Goal: Task Accomplishment & Management: Complete application form

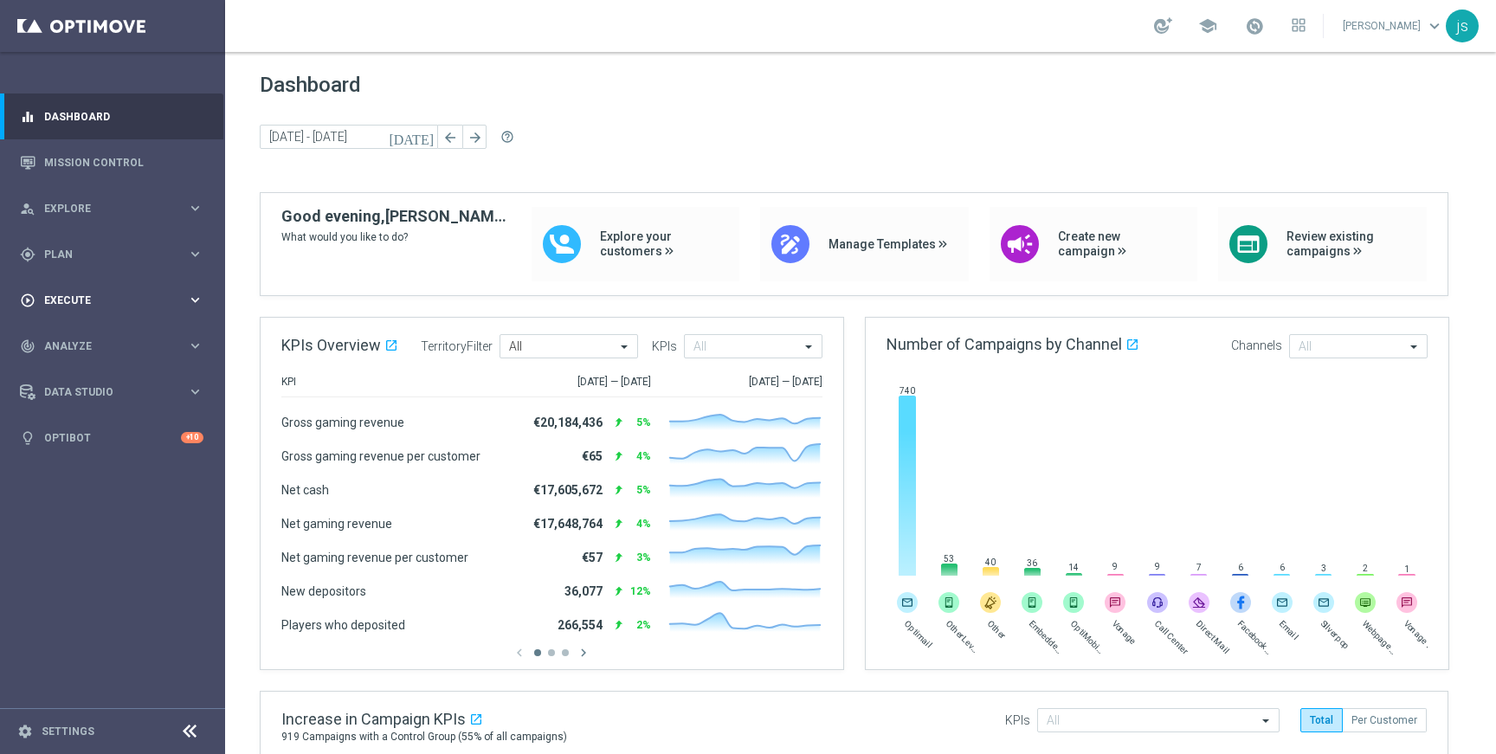
click at [83, 297] on span "Execute" at bounding box center [115, 300] width 143 height 10
click at [101, 332] on link "Campaign Builder" at bounding box center [112, 336] width 135 height 14
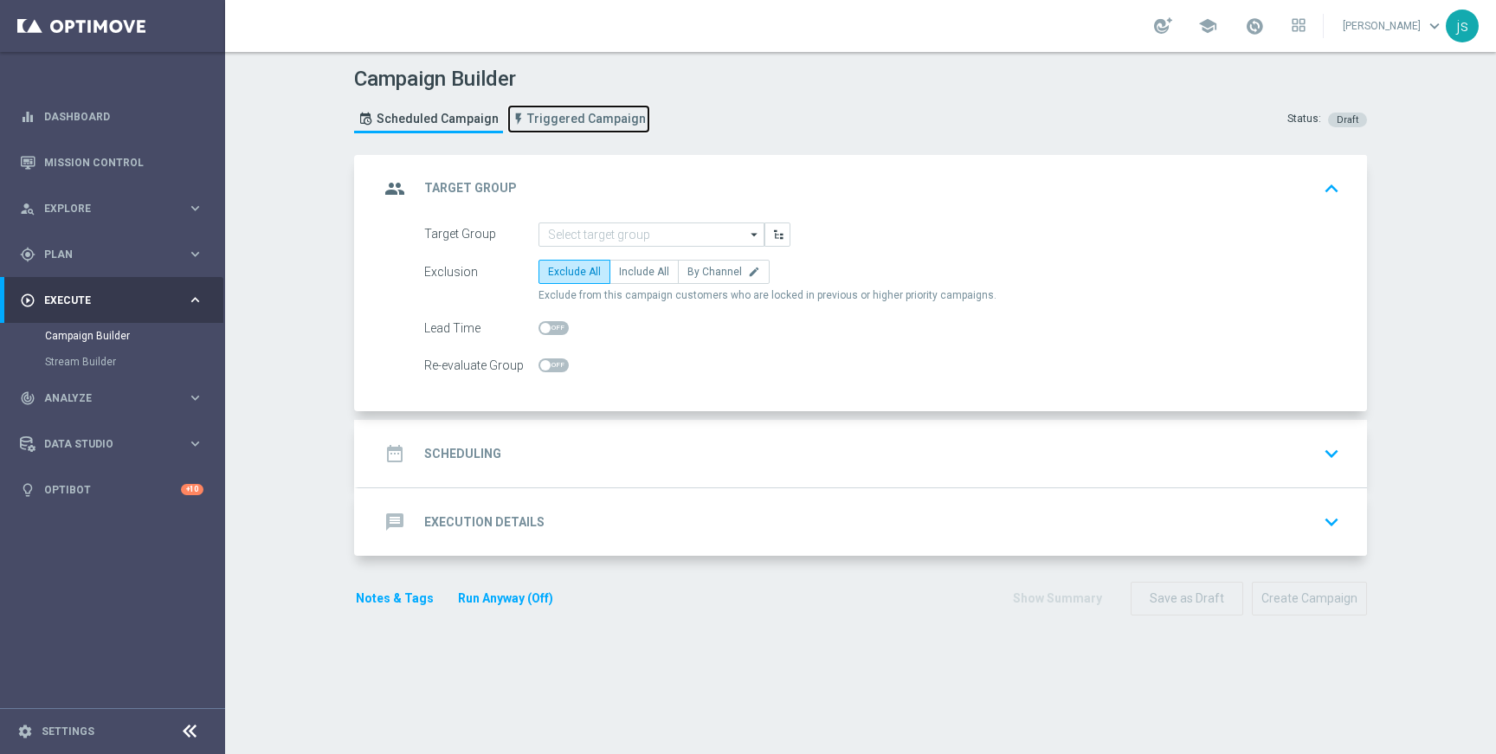
click at [576, 118] on span "Triggered Campaign" at bounding box center [586, 119] width 119 height 15
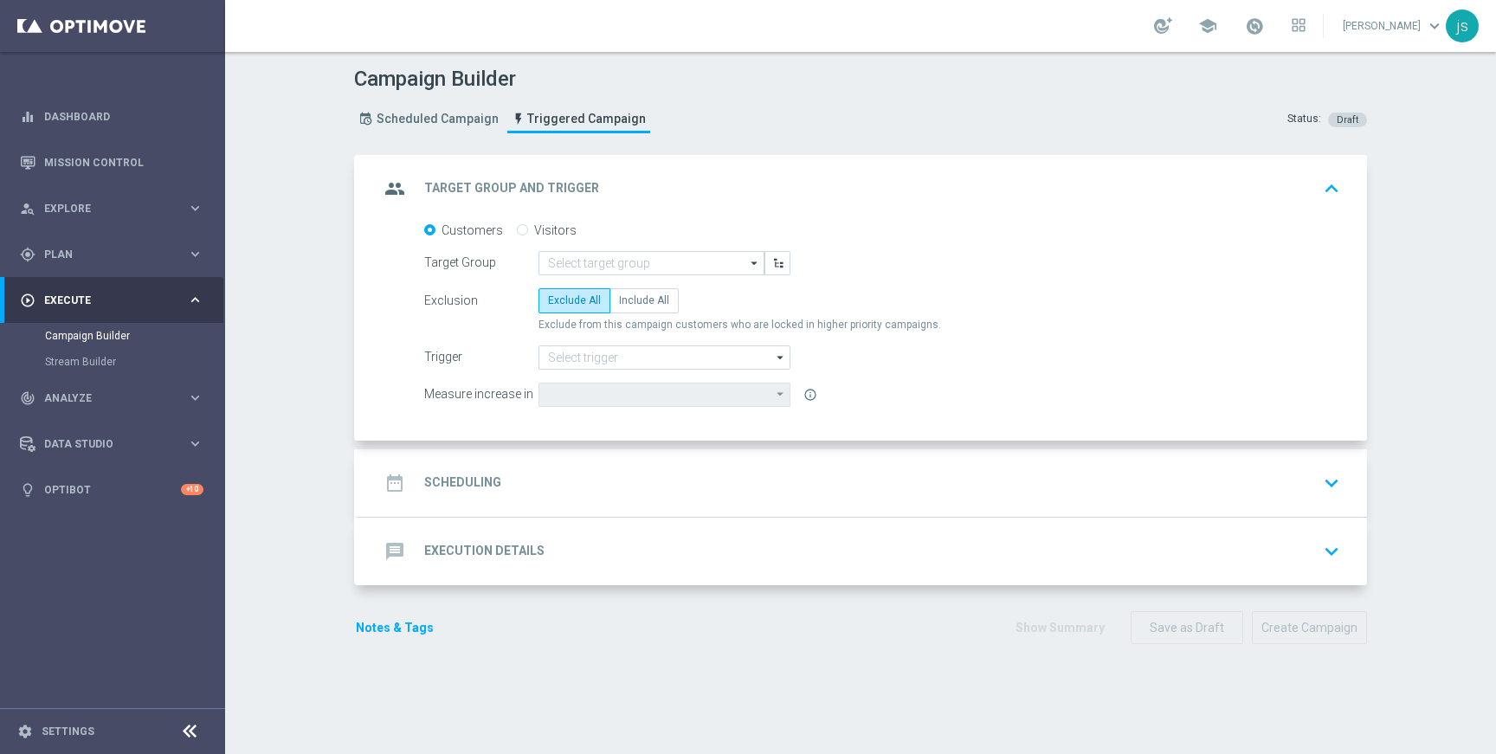
click at [517, 229] on input "Visitors" at bounding box center [522, 231] width 11 height 11
radio input "true"
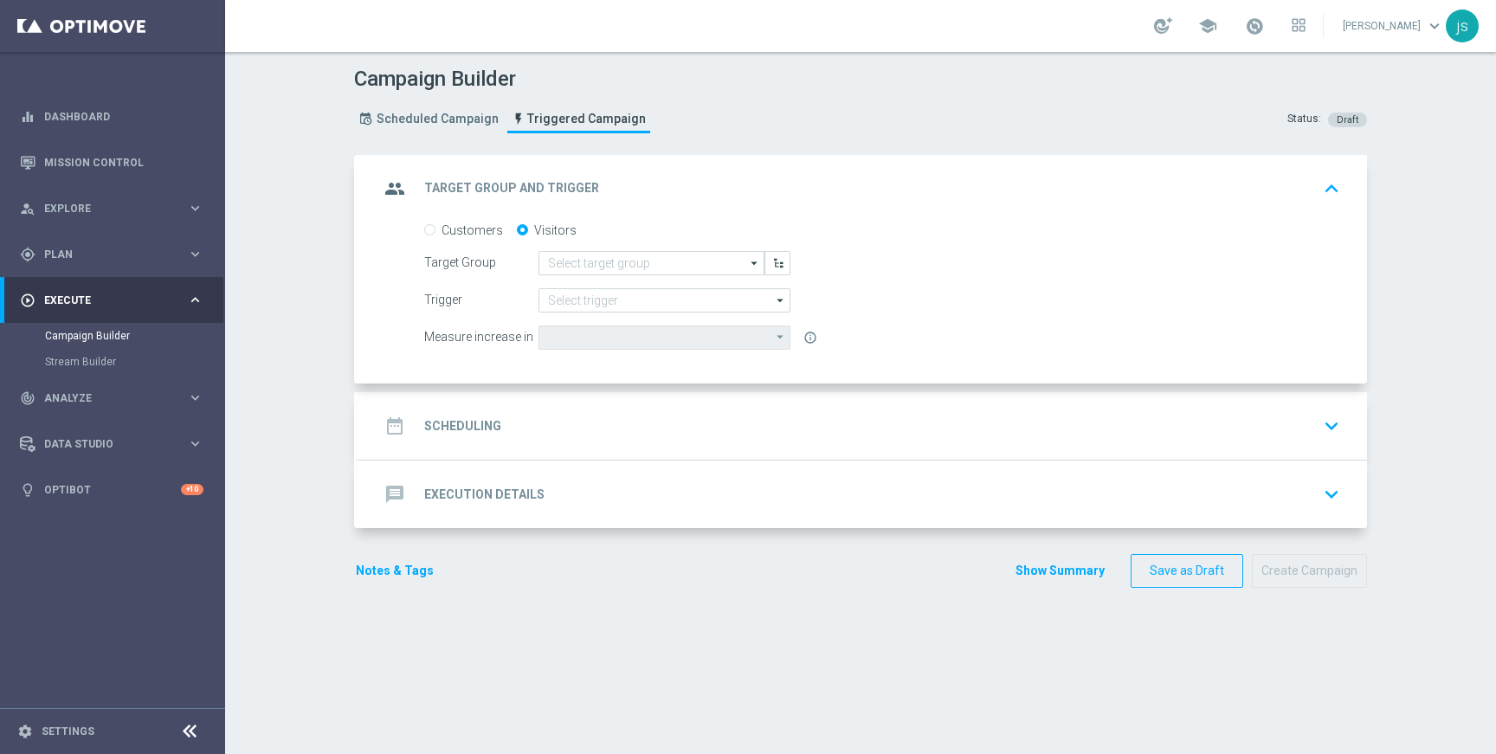
click at [442, 232] on label "Customers" at bounding box center [472, 230] width 61 height 16
click at [435, 232] on input "Customers" at bounding box center [429, 231] width 11 height 11
radio input "true"
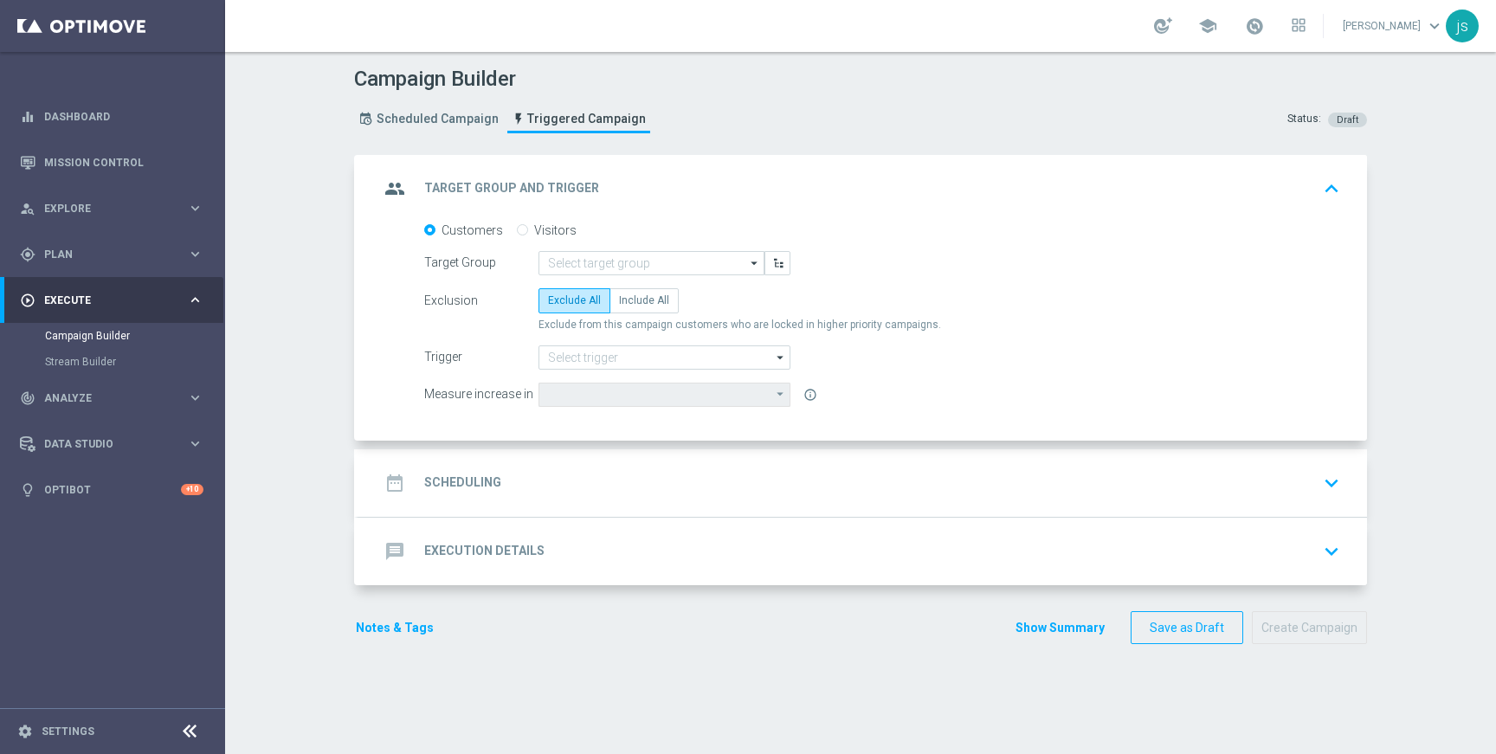
click at [745, 342] on form "Customers Visitors Target Group arrow_drop_down Show Selected 0 of 20493" at bounding box center [882, 314] width 916 height 184
click at [746, 261] on icon "arrow_drop_down" at bounding box center [754, 263] width 17 height 23
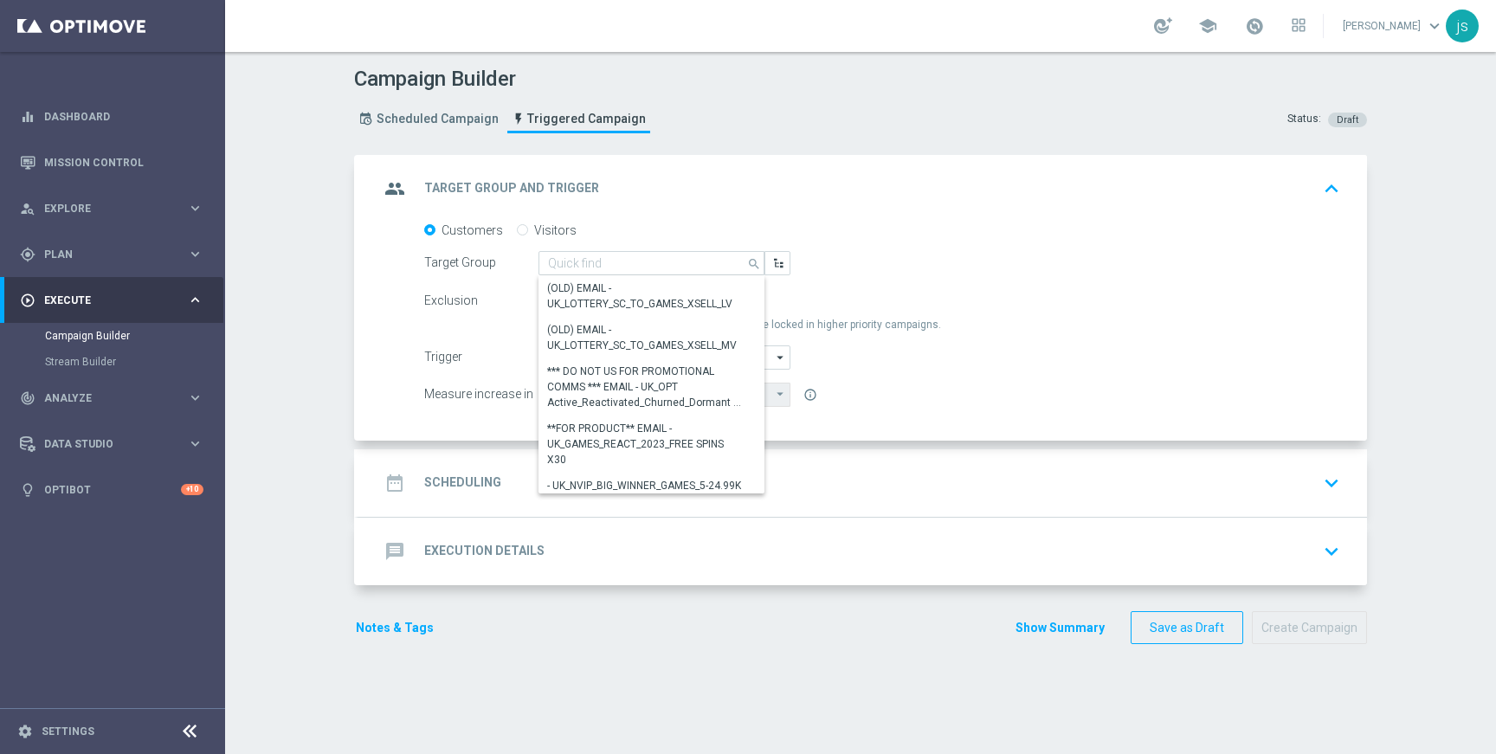
click at [1052, 303] on div "Exclusion Exclude All Include All" at bounding box center [882, 300] width 916 height 24
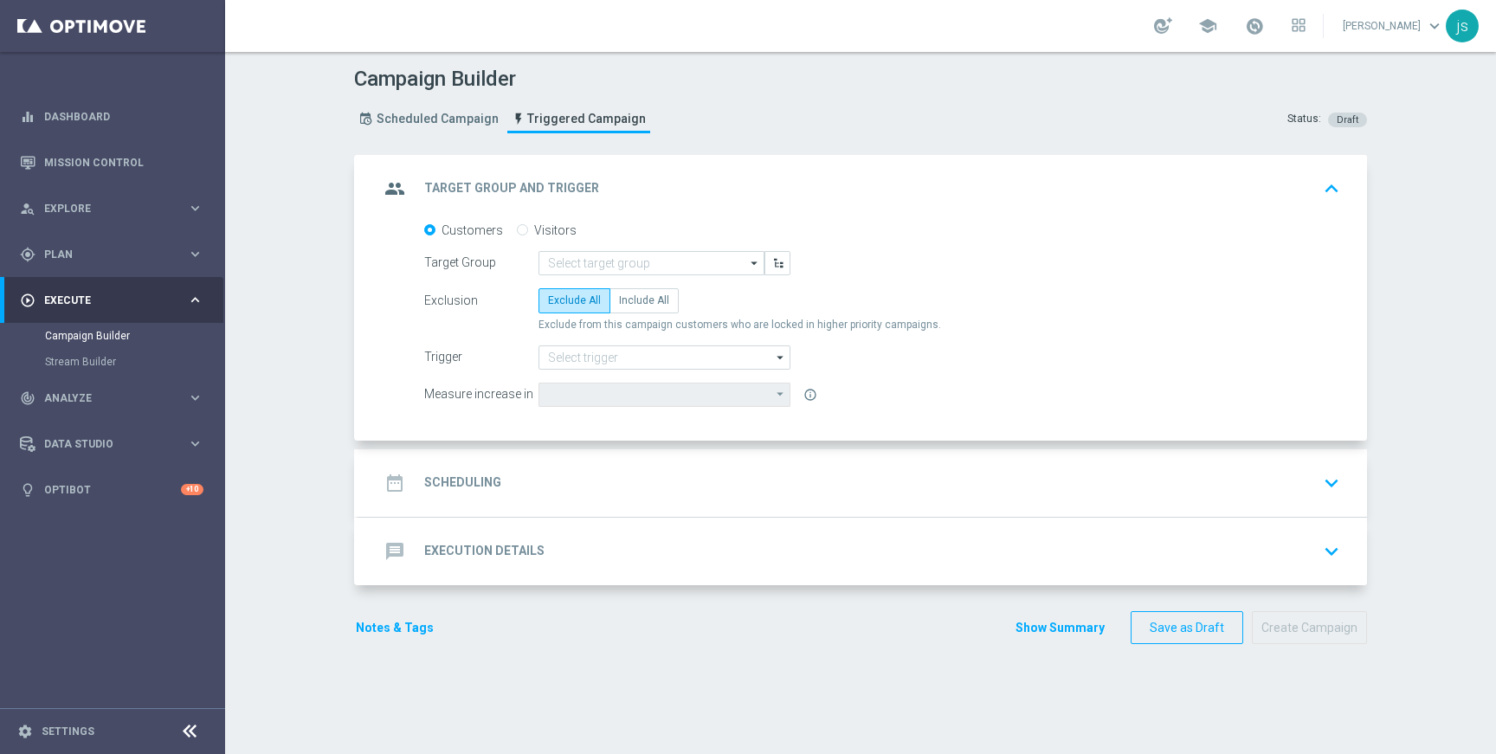
click at [772, 352] on icon "arrow_drop_down" at bounding box center [780, 357] width 17 height 23
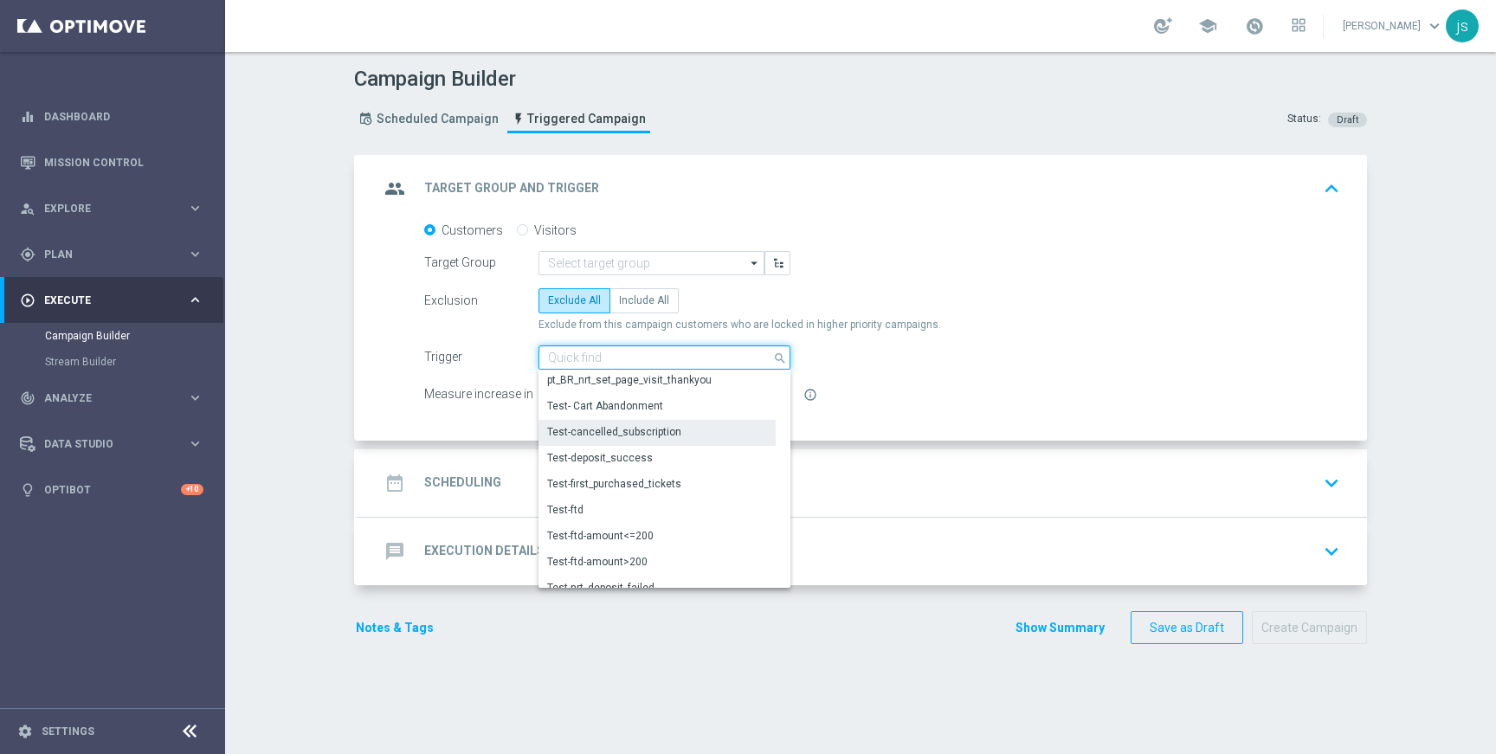
scroll to position [789, 0]
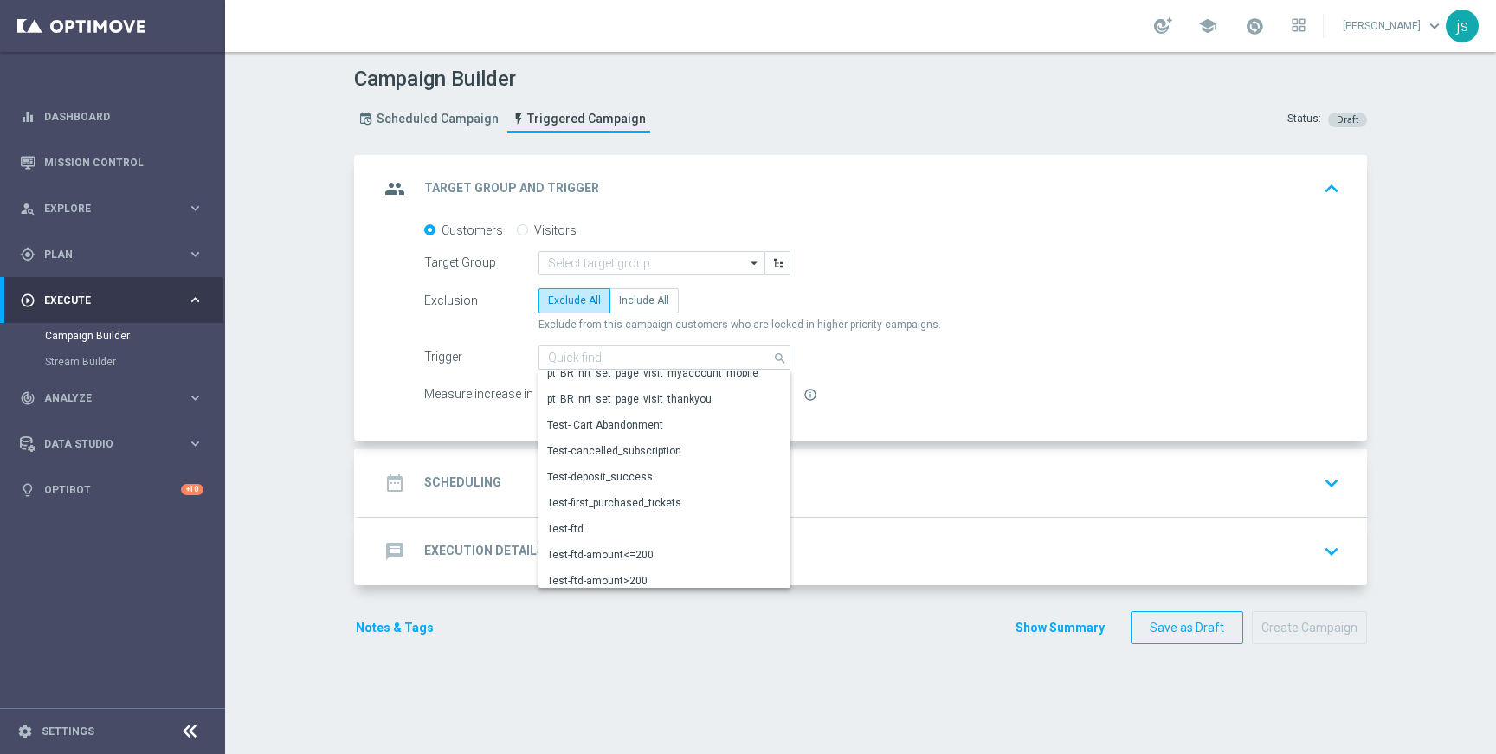
click at [869, 238] on form "Customers Visitors Target Group arrow_drop_down Show Selected 0 of 20493" at bounding box center [882, 314] width 916 height 184
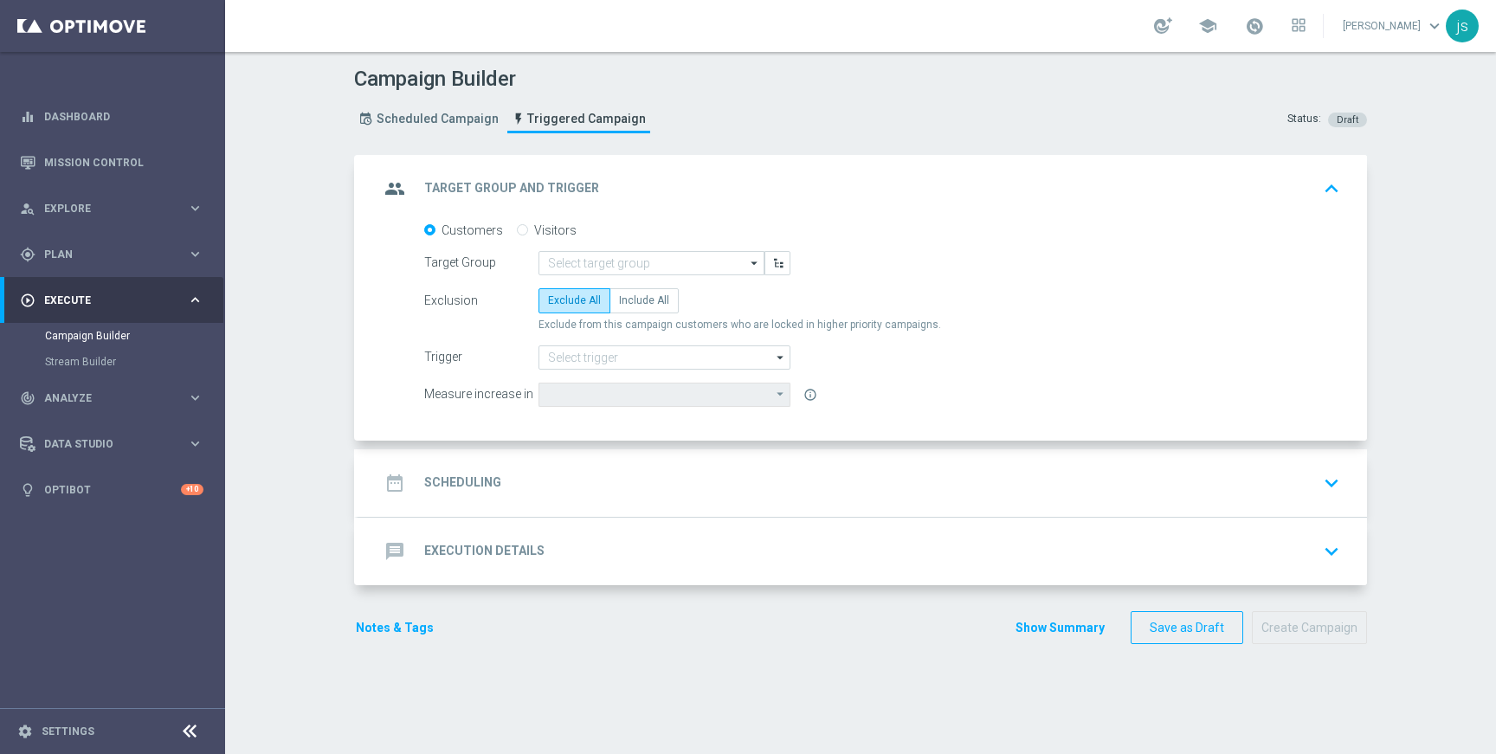
click at [491, 467] on div "date_range Scheduling" at bounding box center [440, 482] width 122 height 31
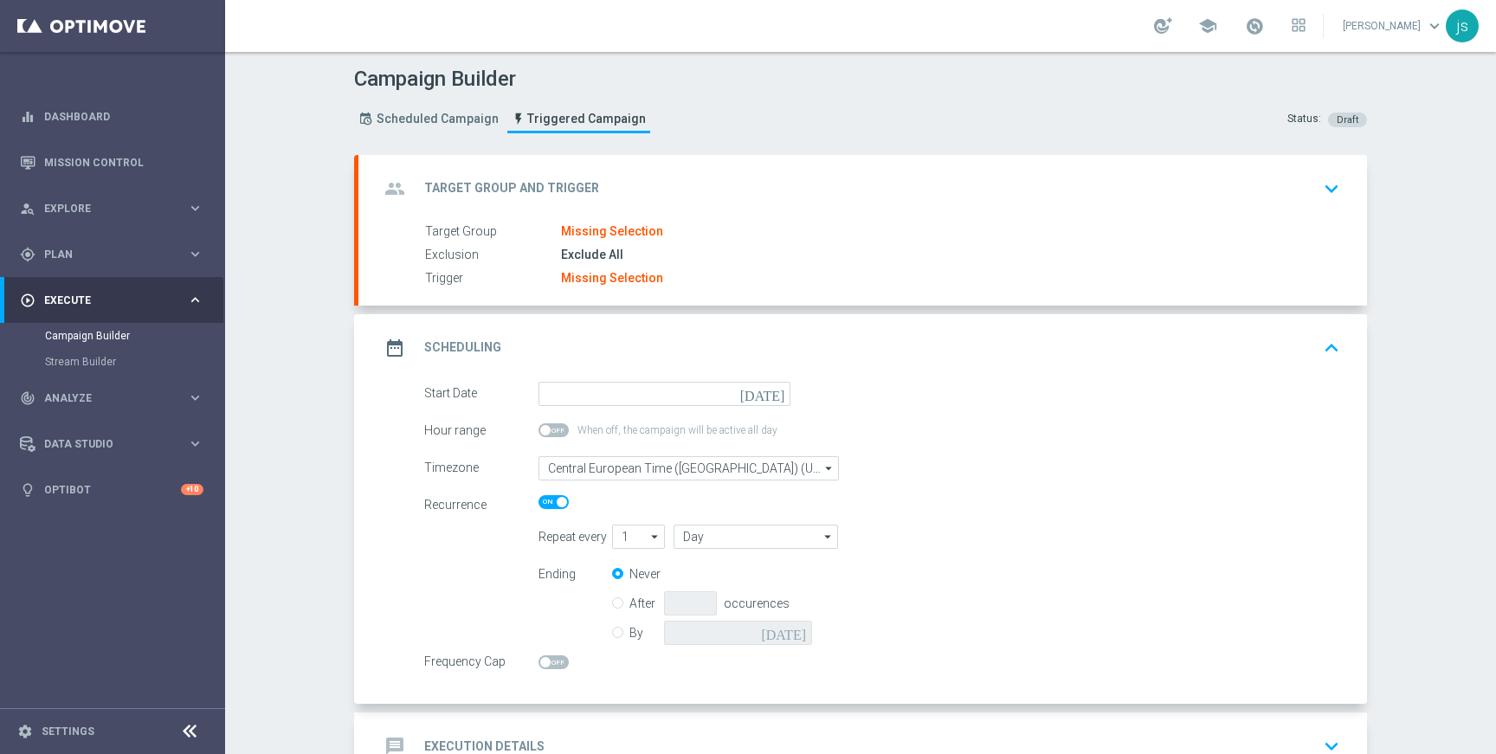
scroll to position [120, 0]
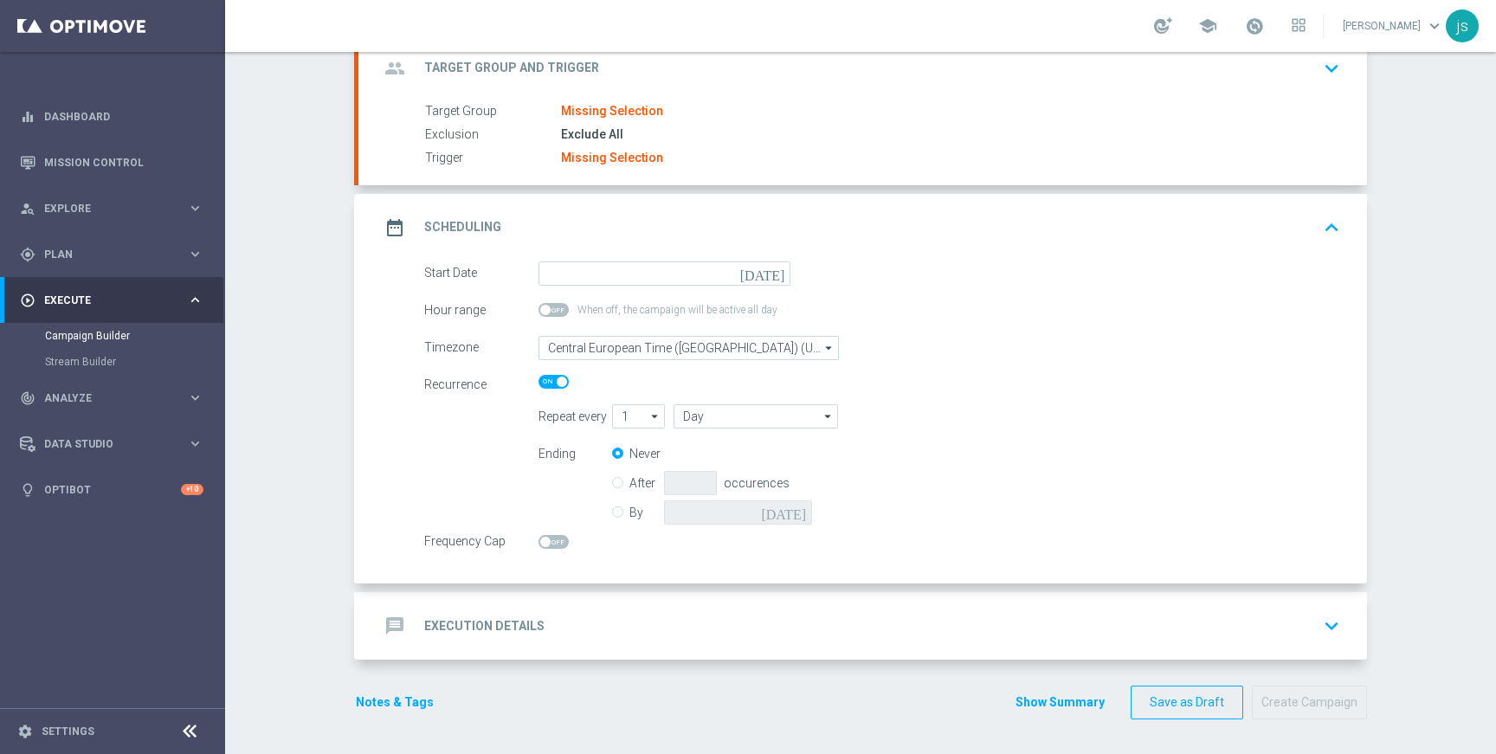
click at [424, 623] on h2 "Execution Details" at bounding box center [484, 626] width 120 height 16
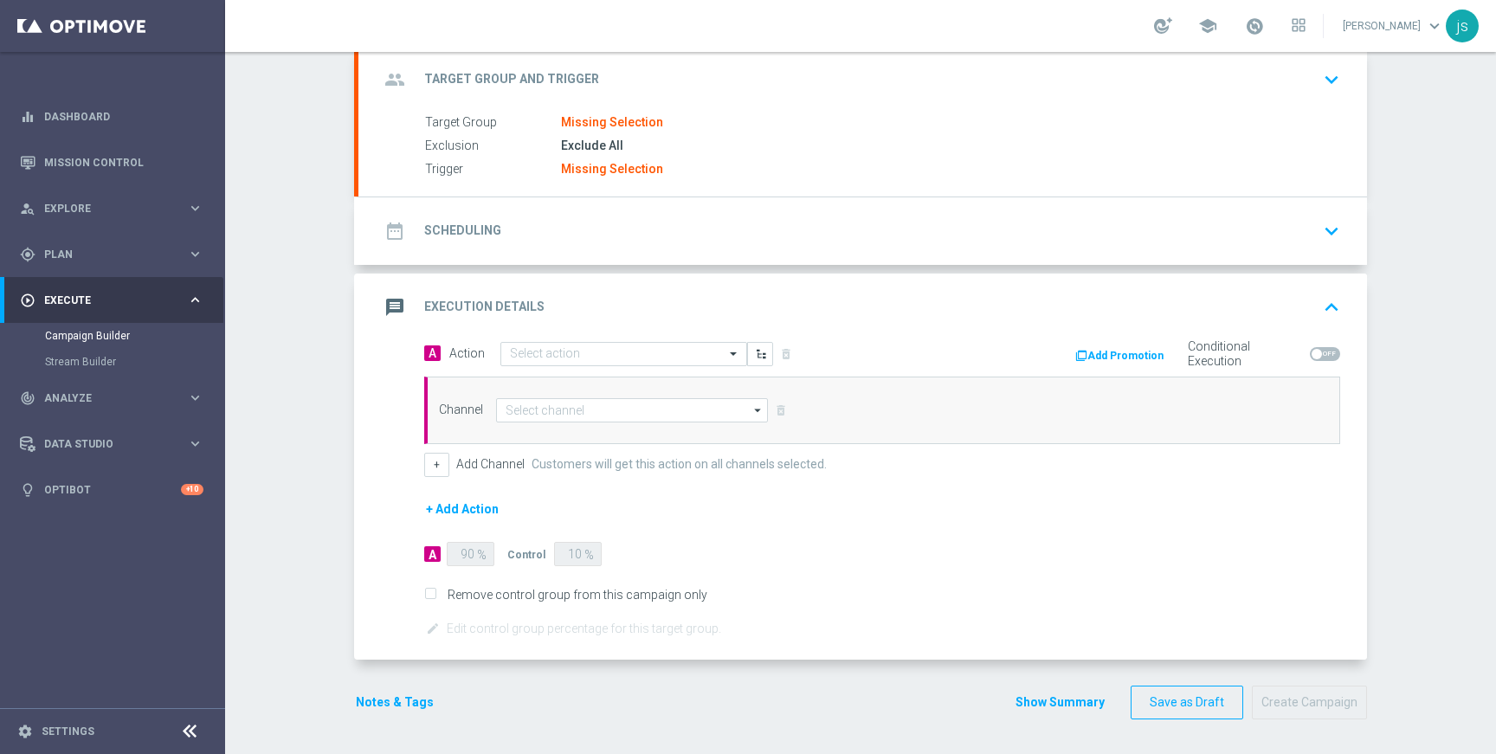
scroll to position [109, 0]
click at [725, 350] on span at bounding box center [736, 353] width 22 height 15
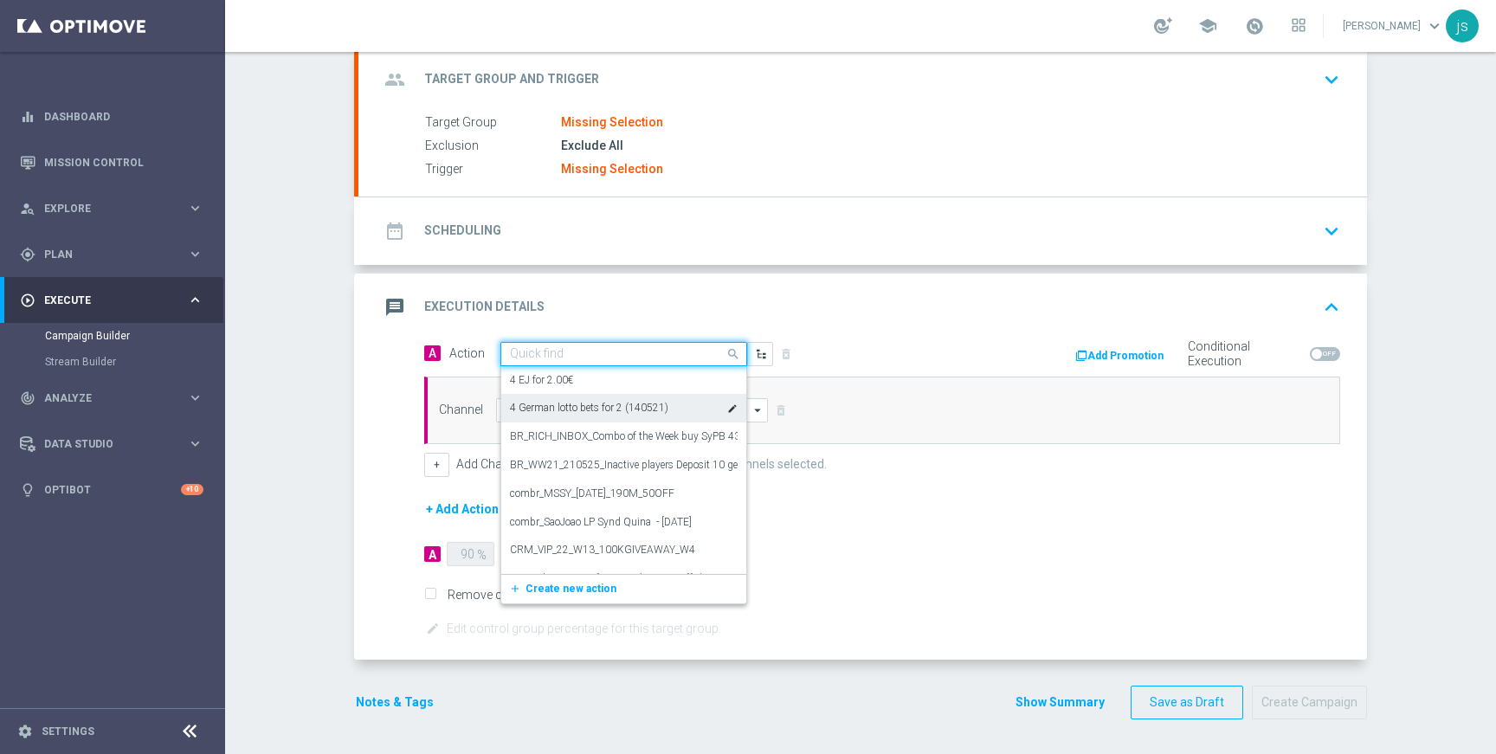
click at [371, 406] on div "A Action Quick find 4 EJ for 2.00€ edit 4 German lotto bets for 2 (140521) edit…" at bounding box center [862, 500] width 1009 height 319
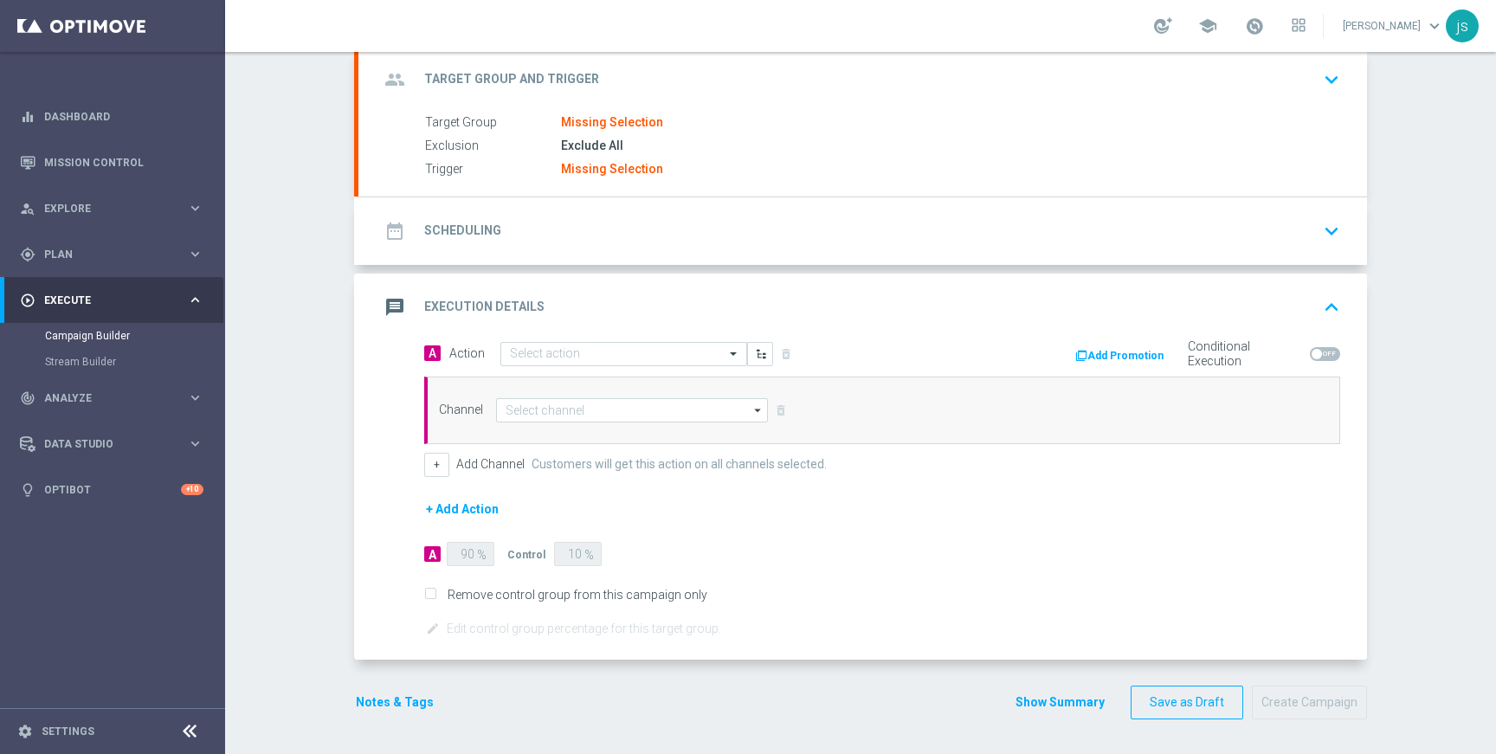
scroll to position [0, 0]
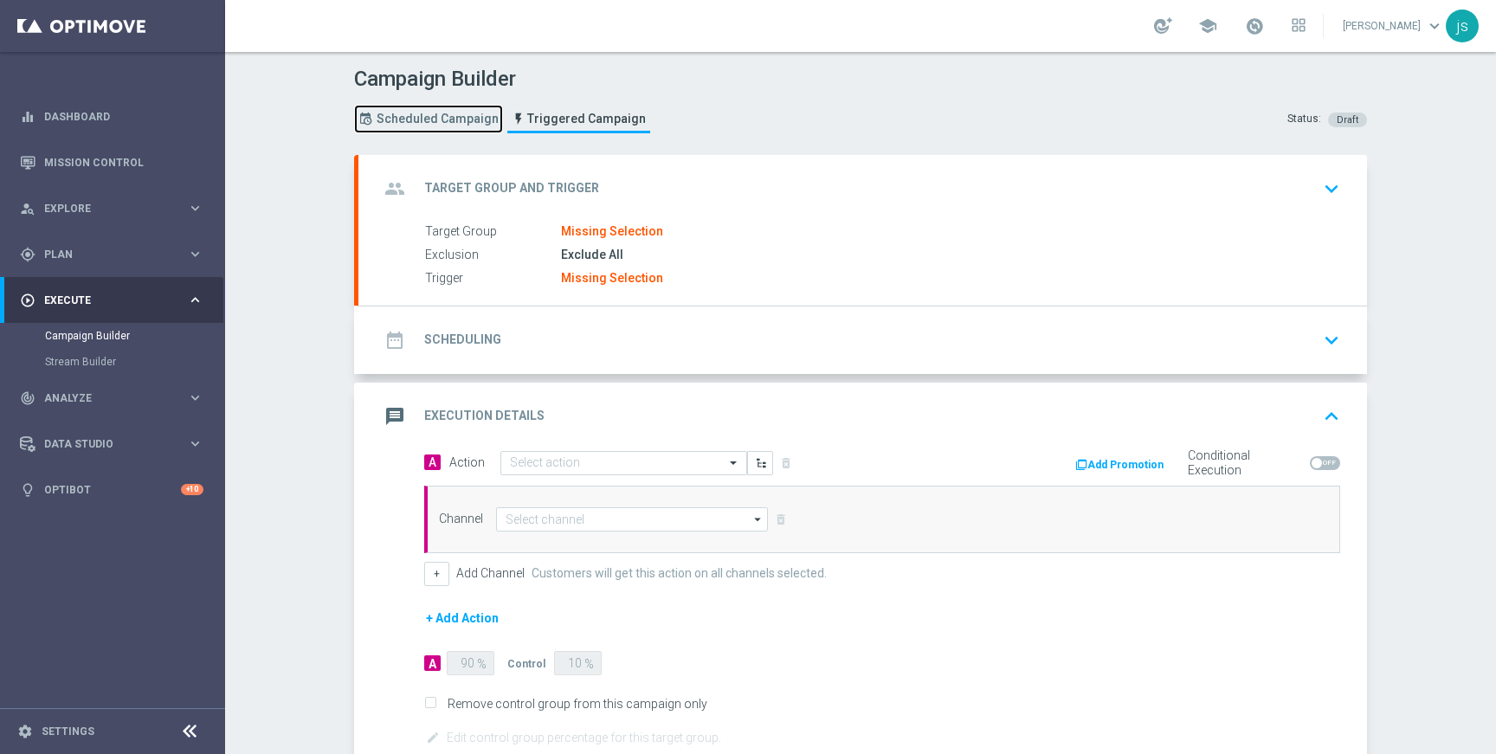
click at [440, 121] on span "Scheduled Campaign" at bounding box center [438, 119] width 122 height 15
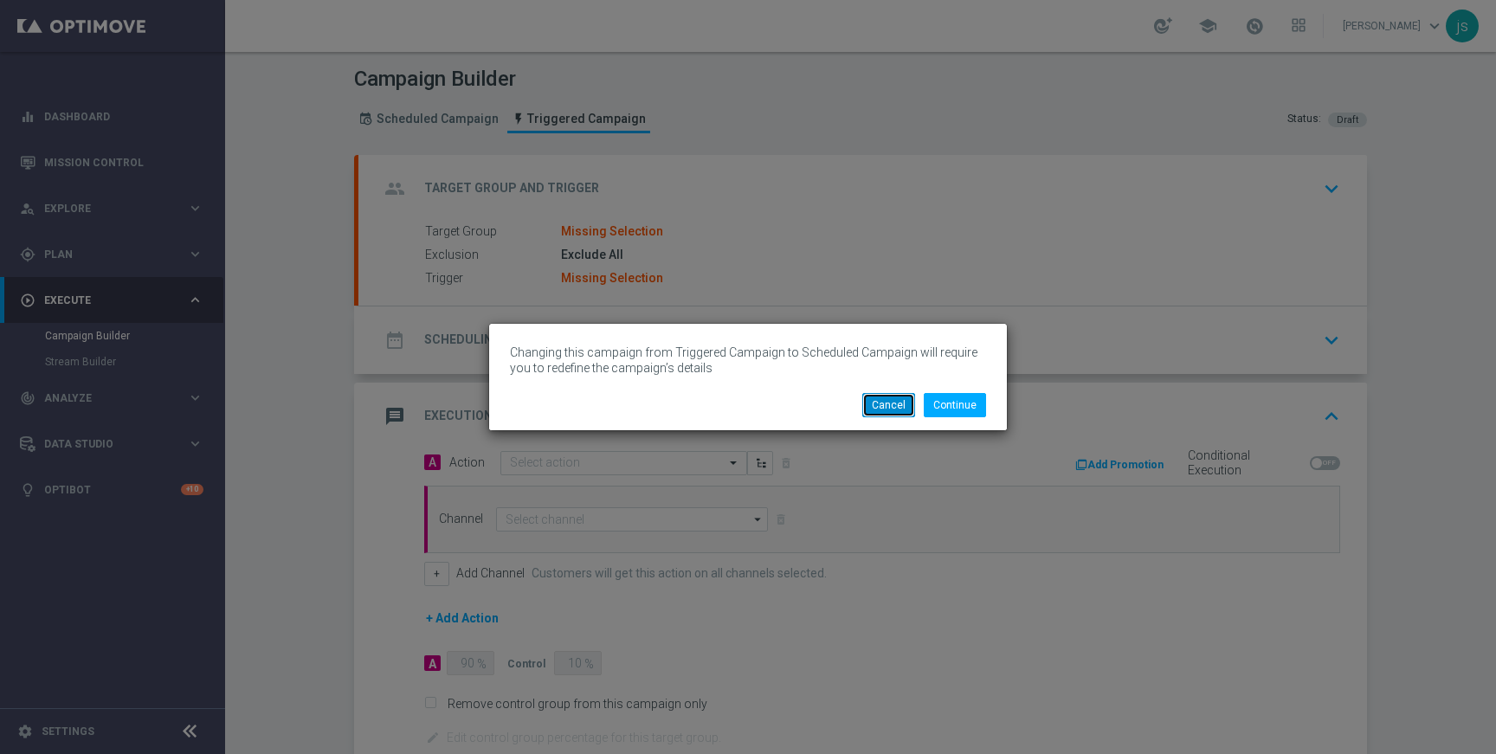
click at [885, 405] on button "Cancel" at bounding box center [888, 405] width 53 height 24
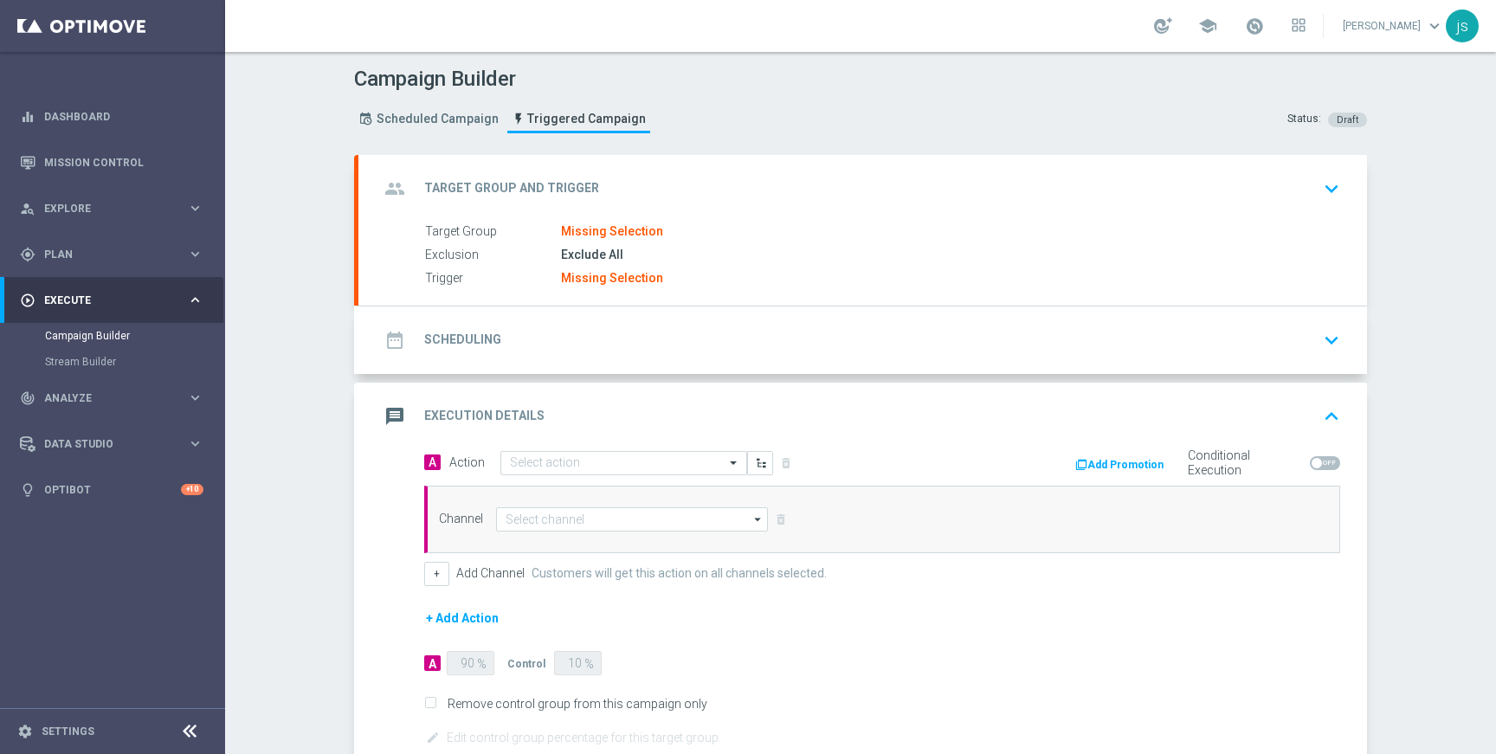
click at [453, 343] on h2 "Scheduling" at bounding box center [462, 340] width 77 height 16
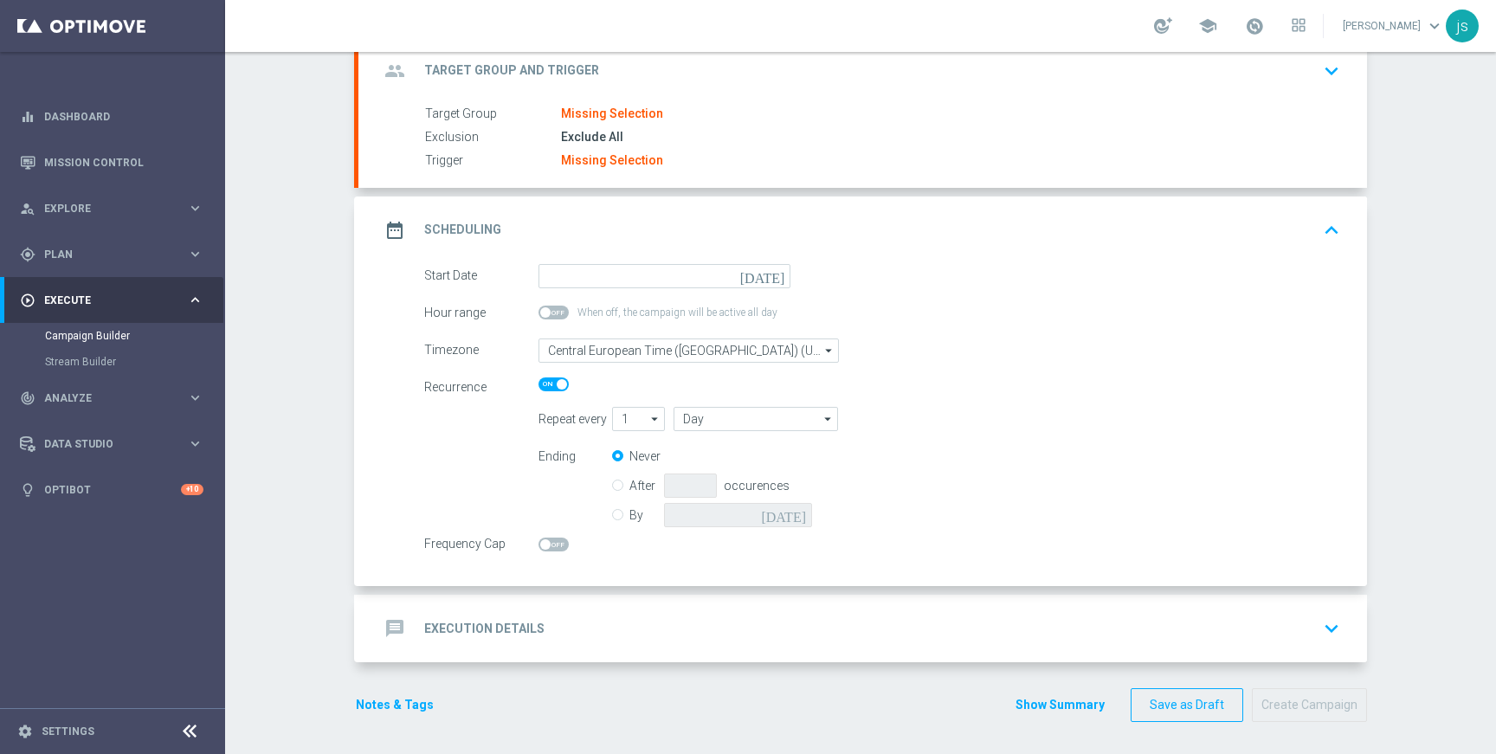
scroll to position [120, 0]
click at [546, 387] on span at bounding box center [553, 382] width 30 height 14
click at [546, 387] on input "checkbox" at bounding box center [553, 382] width 30 height 14
checkbox input "false"
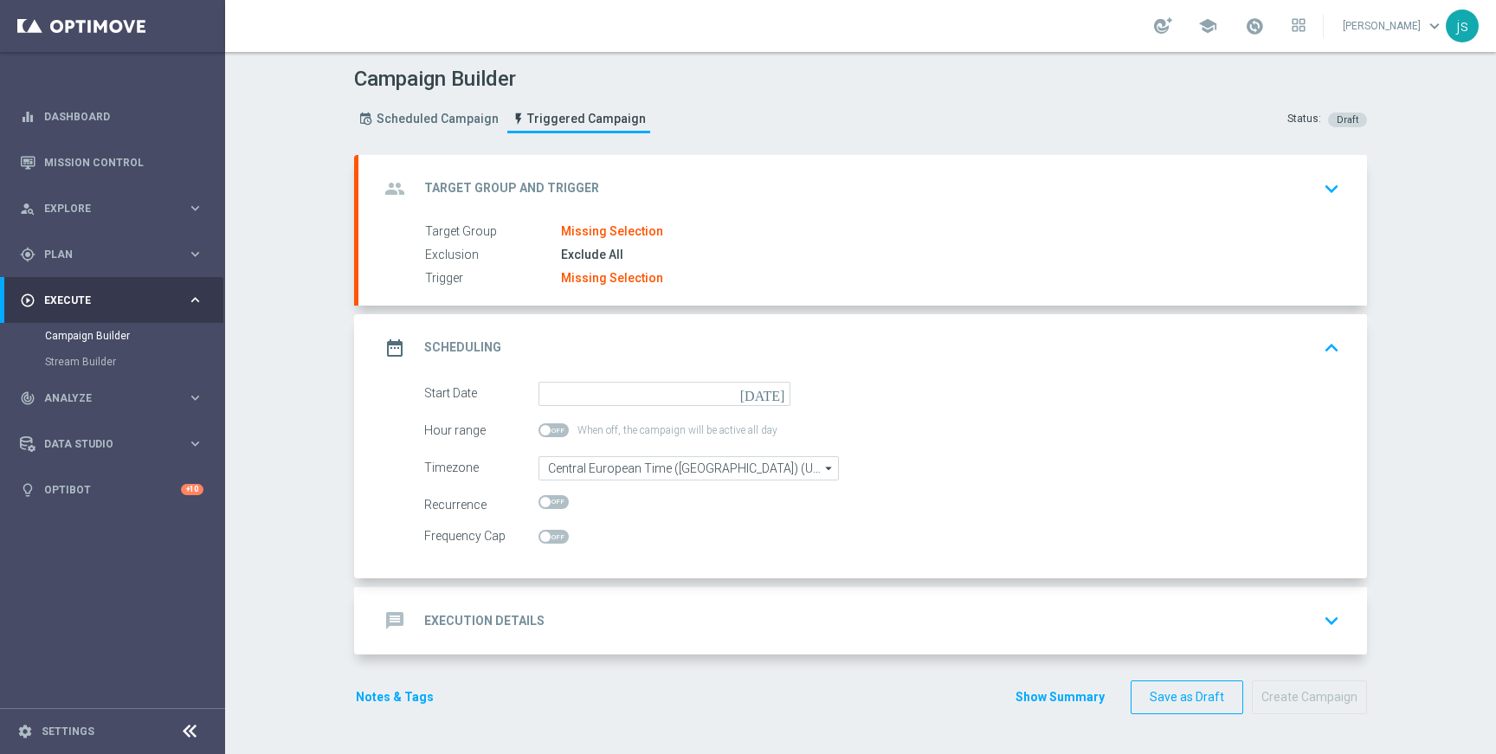
click at [1028, 385] on div "Start Date [DATE]" at bounding box center [882, 394] width 942 height 24
click at [610, 241] on div "Target Group Missing Selection Exclusion Exclude All Trigger Missing Selection" at bounding box center [862, 255] width 1009 height 66
click at [1324, 190] on icon "keyboard_arrow_down" at bounding box center [1331, 189] width 26 height 26
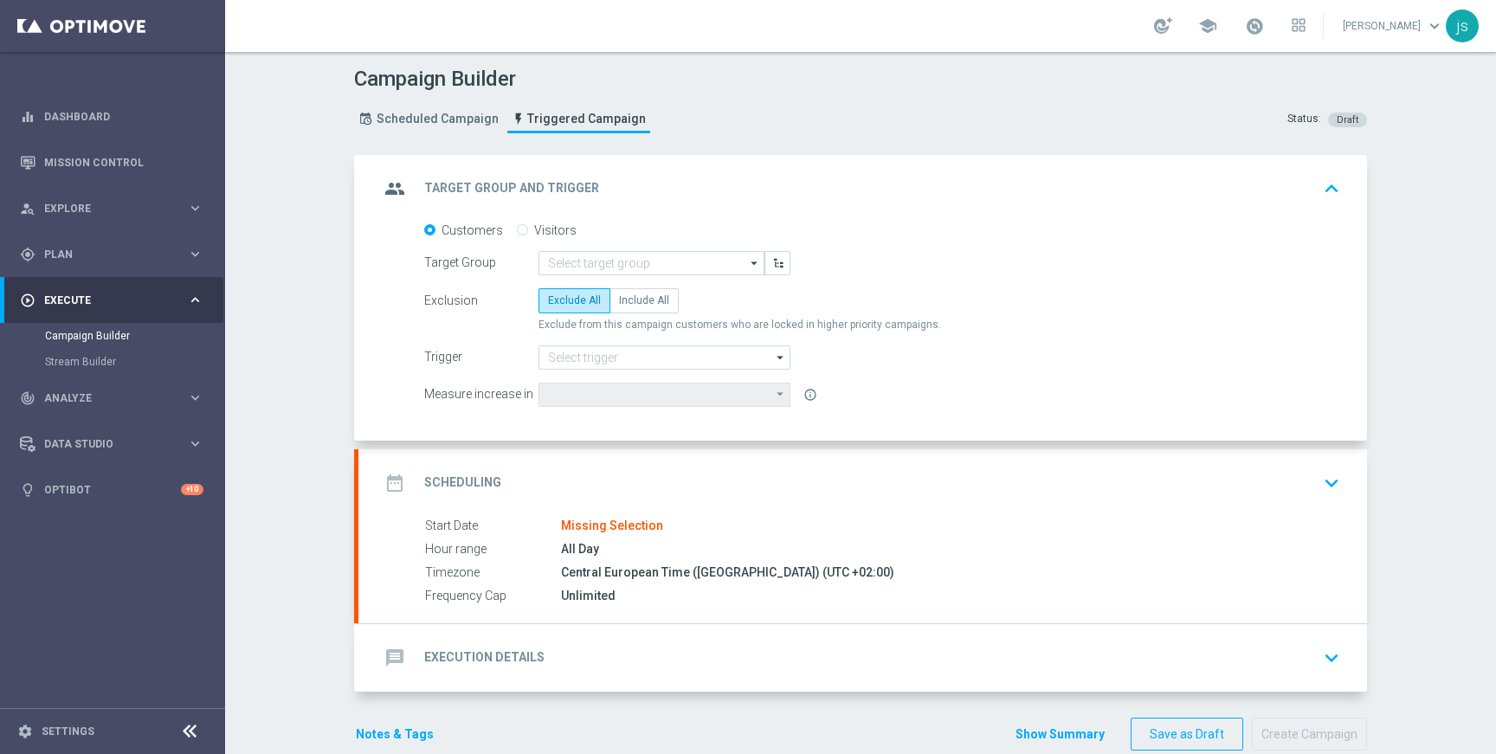
click at [746, 265] on icon "arrow_drop_down" at bounding box center [754, 263] width 17 height 23
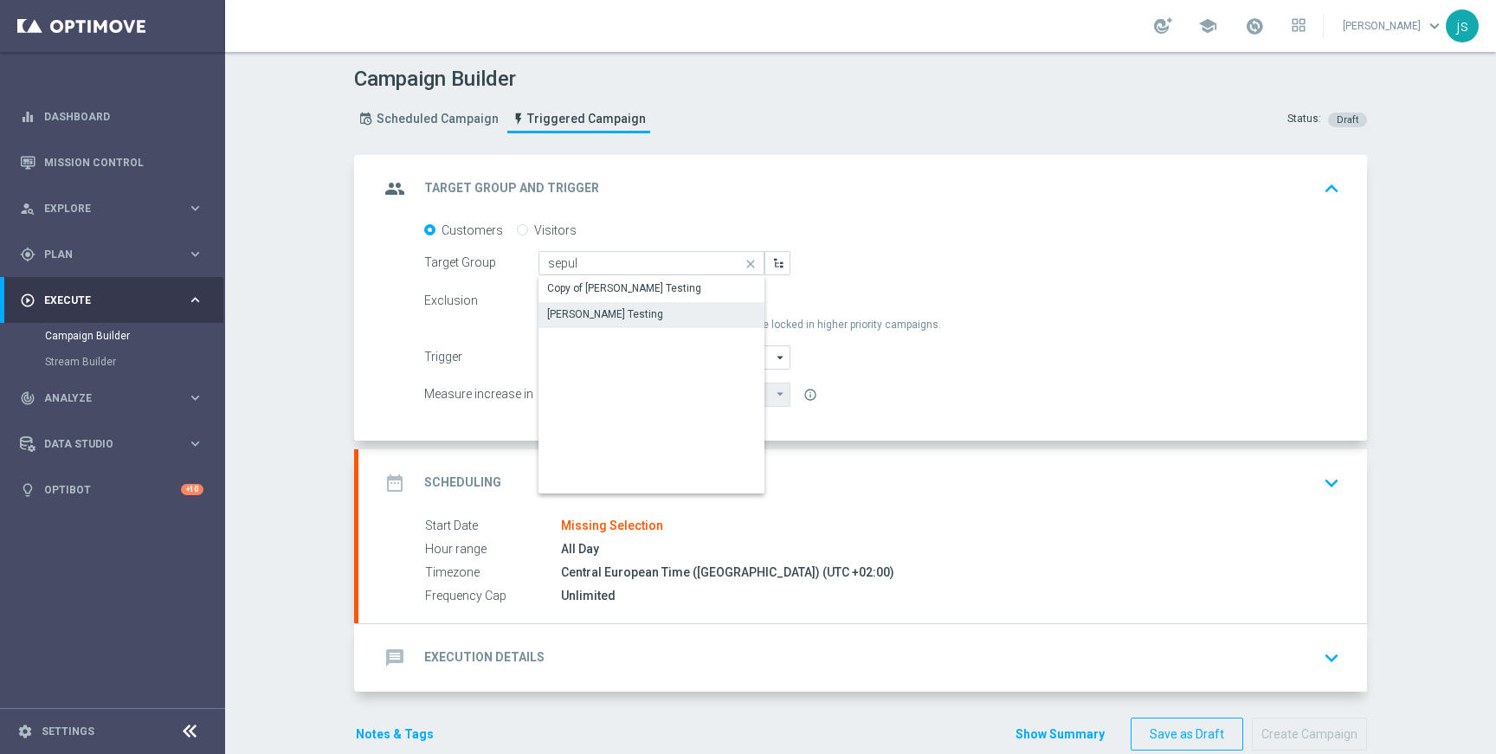
click at [597, 315] on div "[PERSON_NAME] Testing" at bounding box center [605, 314] width 116 height 16
type input "[PERSON_NAME] Testing"
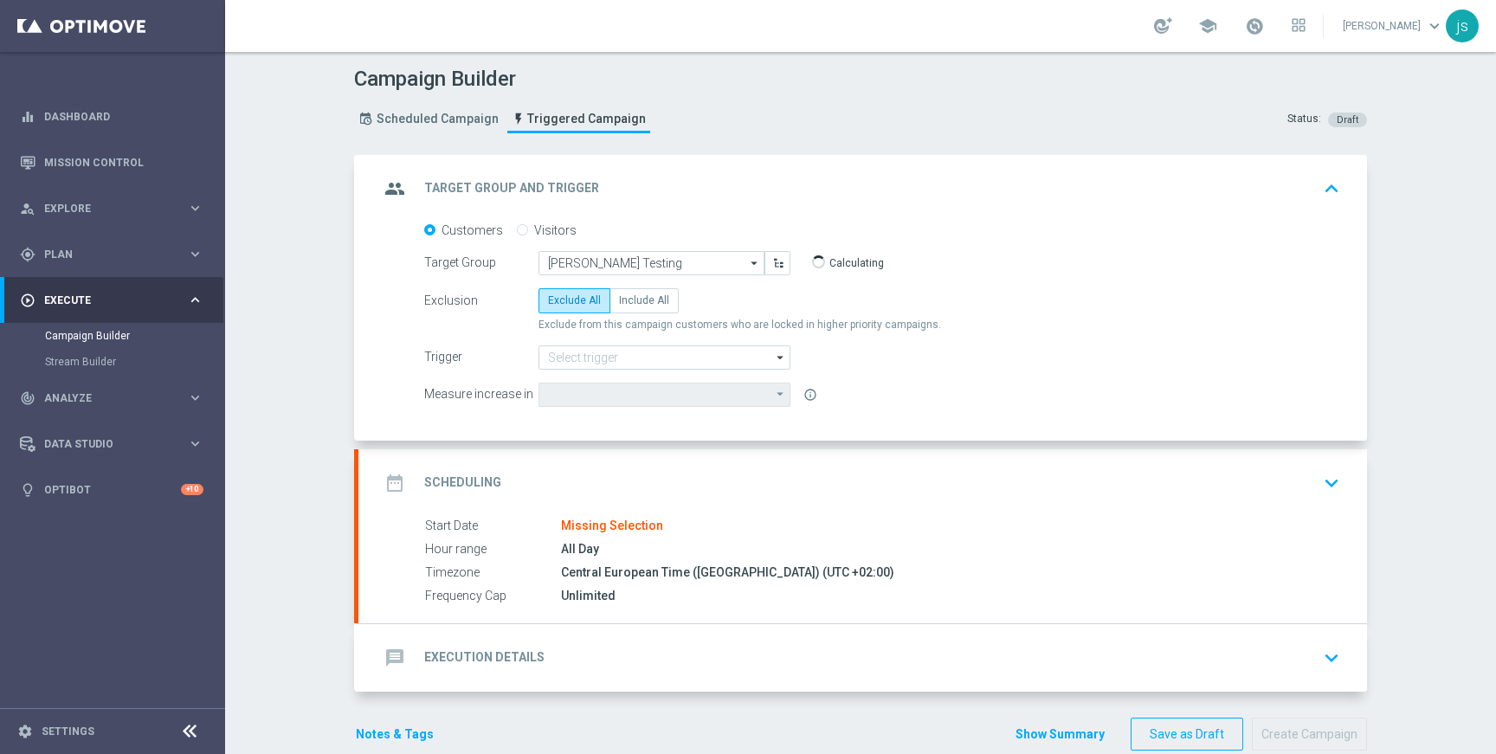
type input "Deposit Amount"
click at [758, 356] on input at bounding box center [664, 357] width 252 height 24
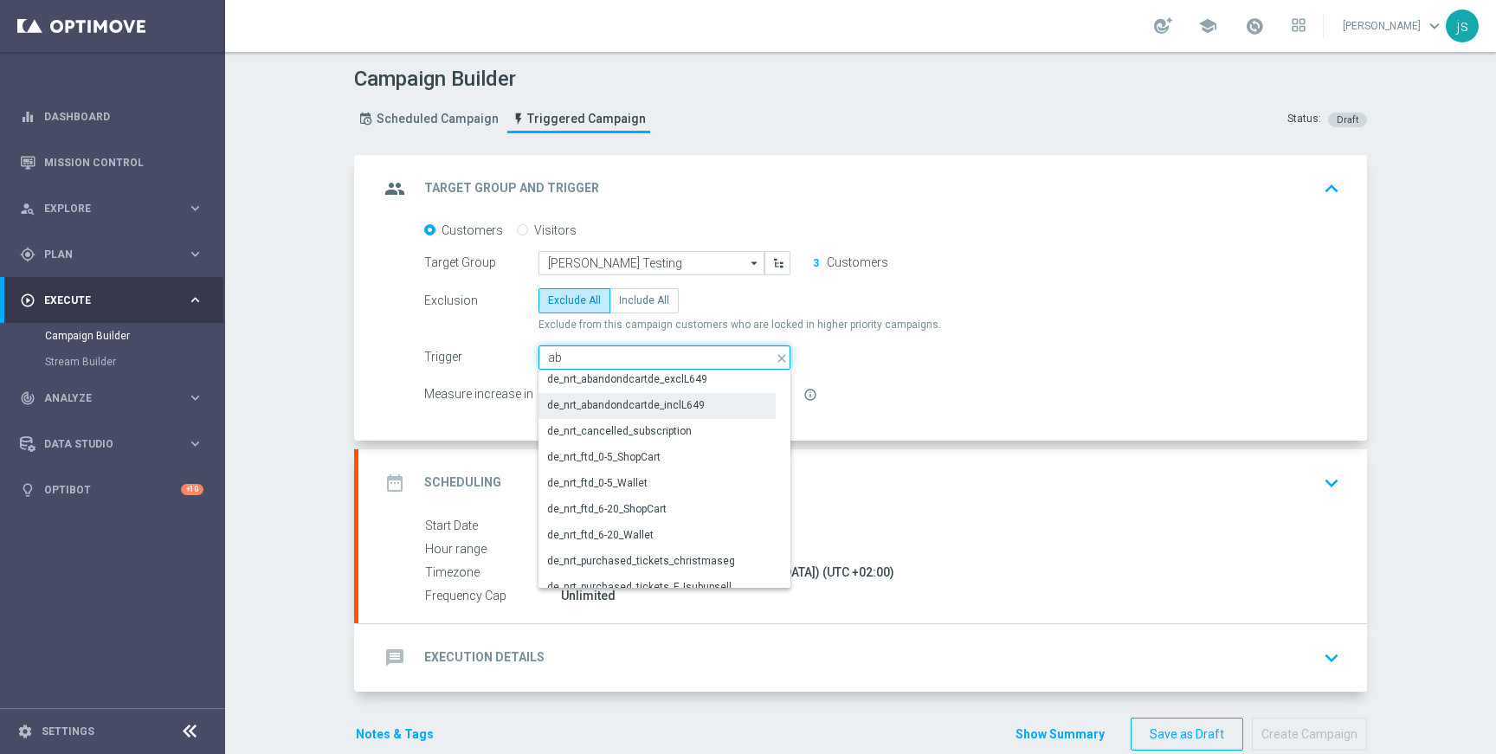
scroll to position [16, 0]
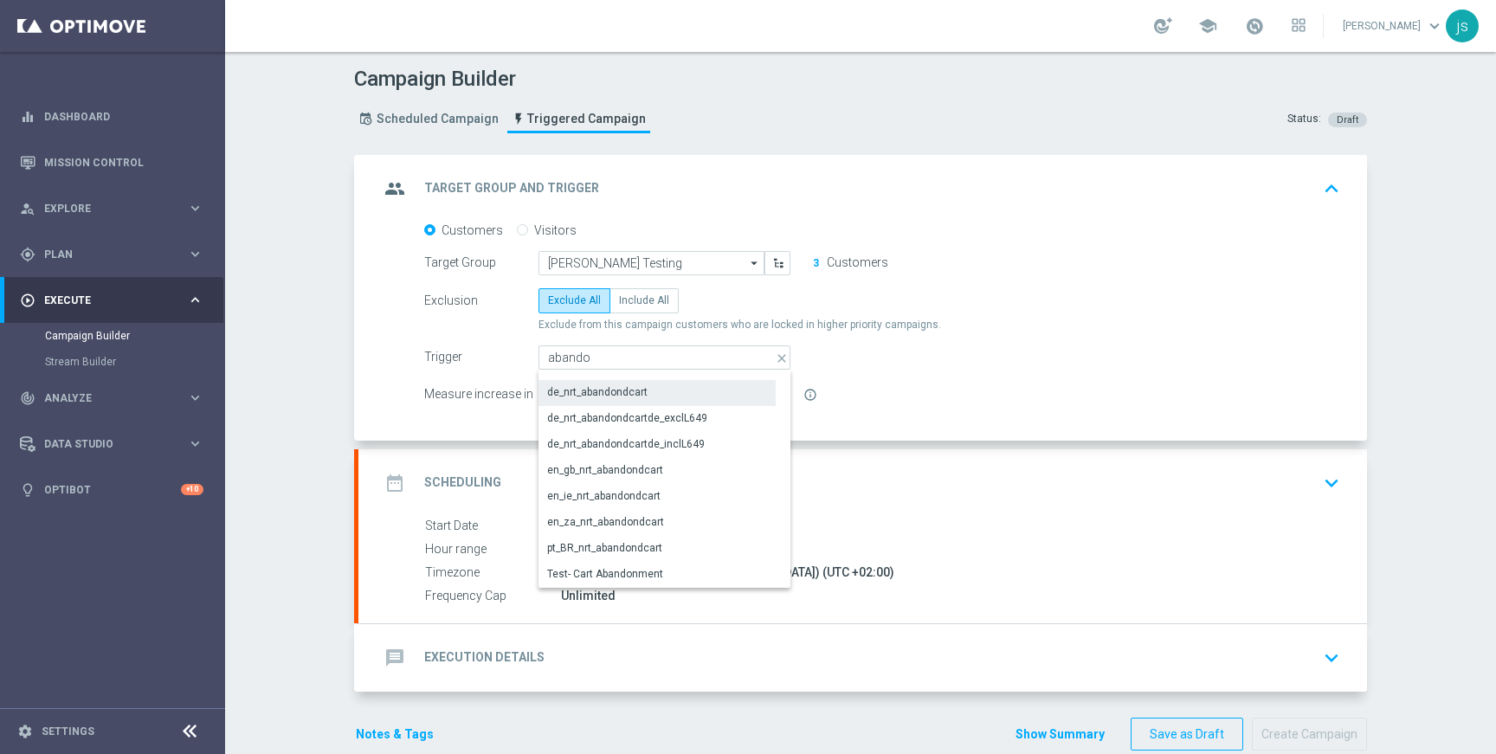
click at [597, 390] on div "de_nrt_abandondcart" at bounding box center [597, 392] width 100 height 16
type input "de_nrt_abandondcart"
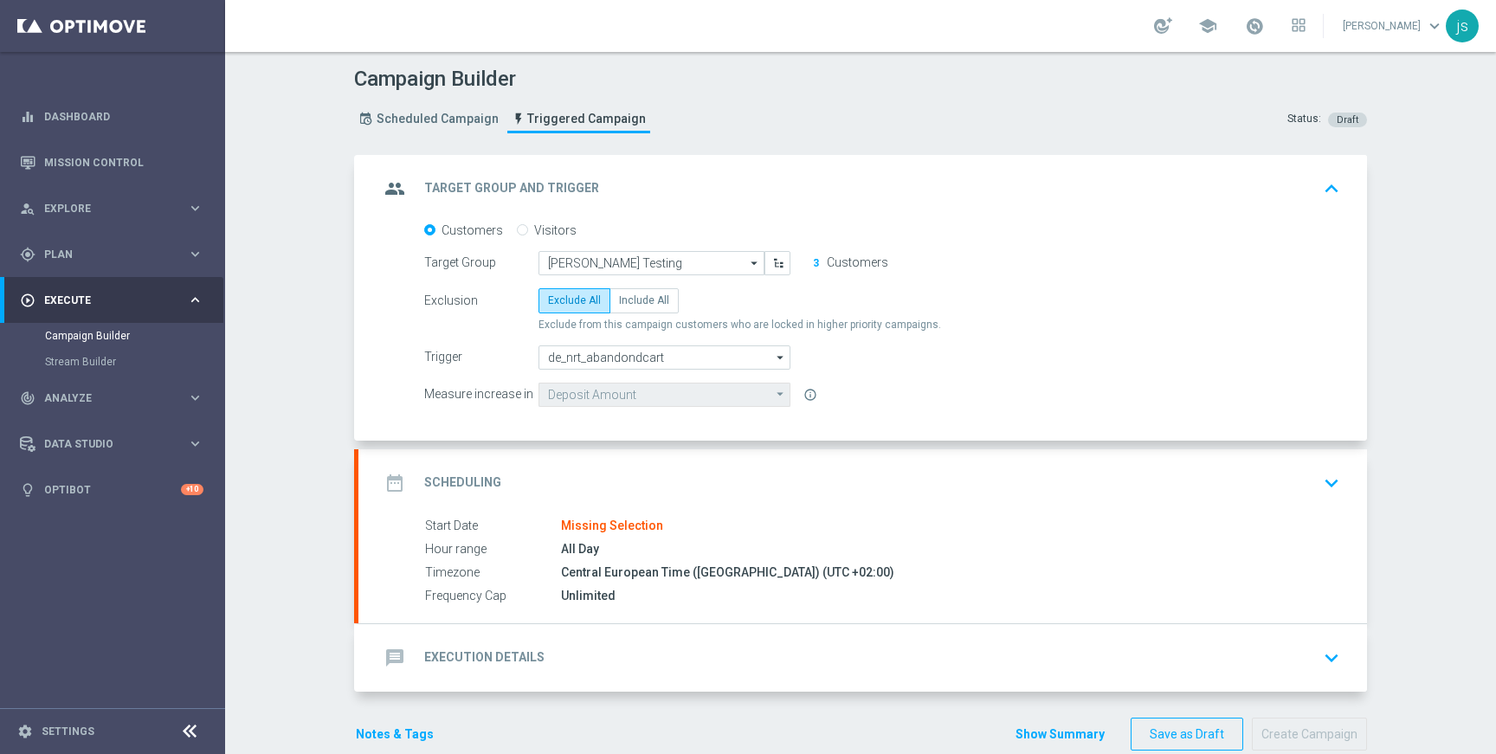
click at [1048, 306] on div "Exclusion Exclude All Include All" at bounding box center [882, 300] width 916 height 24
click at [772, 393] on icon "arrow_drop_down" at bounding box center [780, 395] width 17 height 22
click at [634, 519] on div "Missing Selection" at bounding box center [612, 527] width 102 height 16
click at [1323, 487] on icon "keyboard_arrow_down" at bounding box center [1331, 483] width 26 height 26
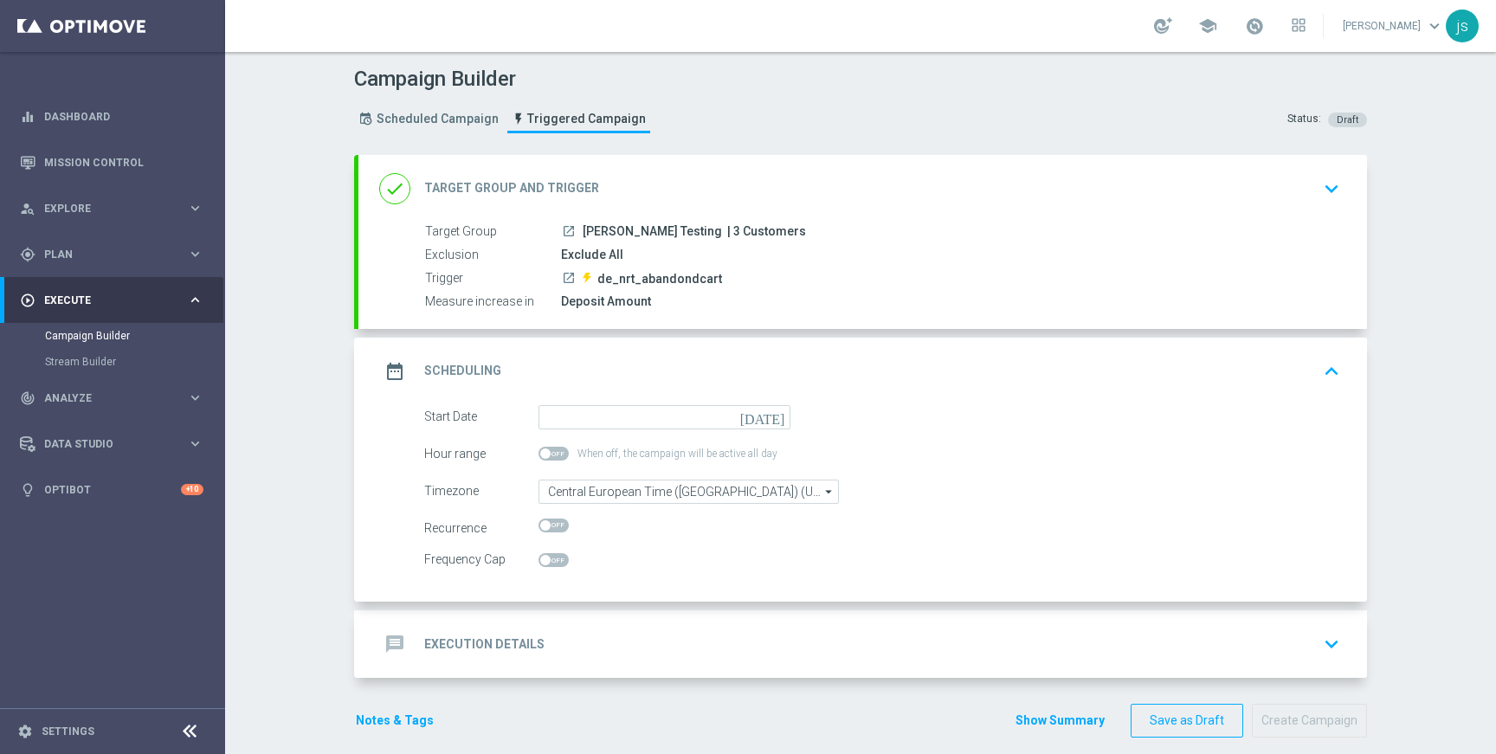
click at [547, 558] on span at bounding box center [553, 560] width 30 height 14
click at [547, 558] on input "checkbox" at bounding box center [553, 560] width 30 height 14
checkbox input "true"
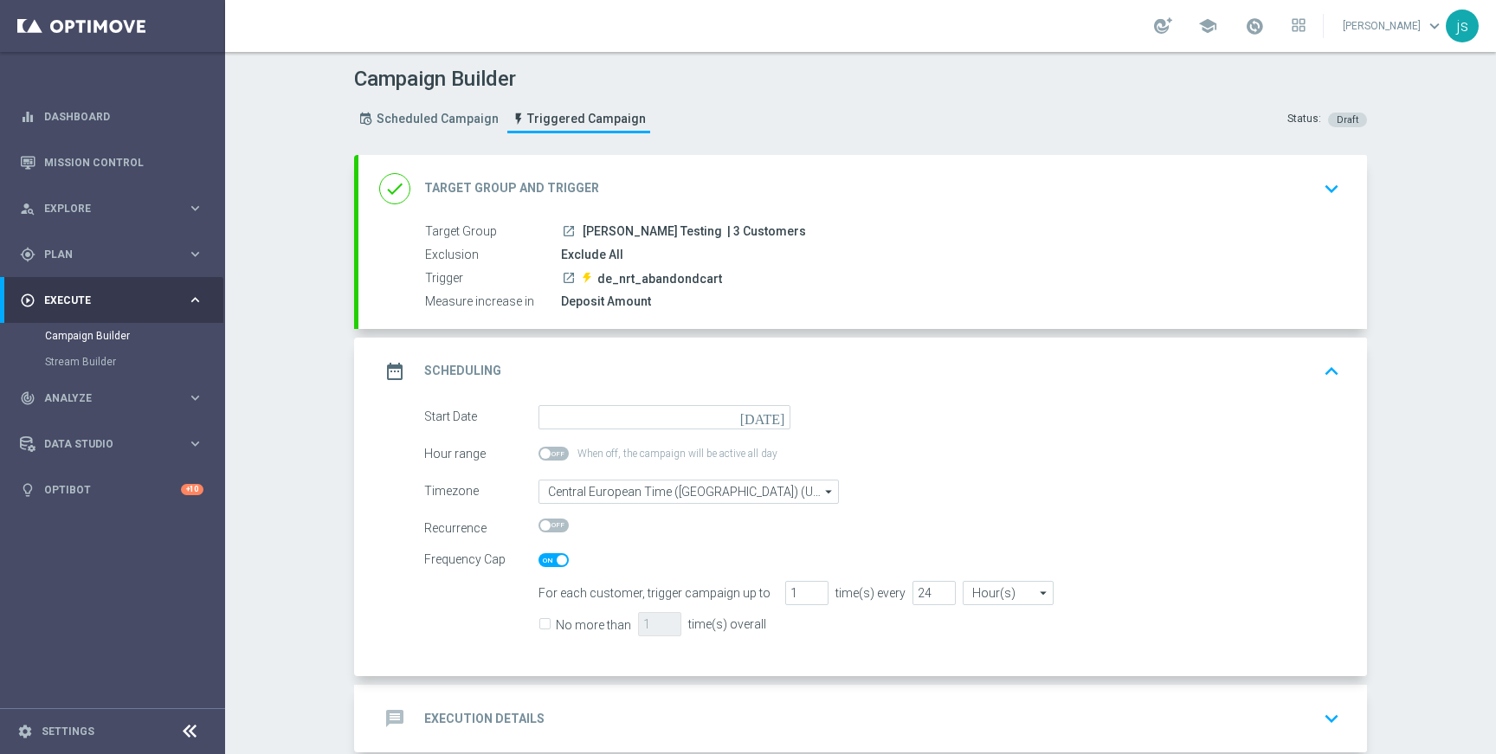
click at [548, 526] on span at bounding box center [553, 526] width 30 height 14
click at [548, 526] on input "checkbox" at bounding box center [553, 526] width 30 height 14
checkbox input "true"
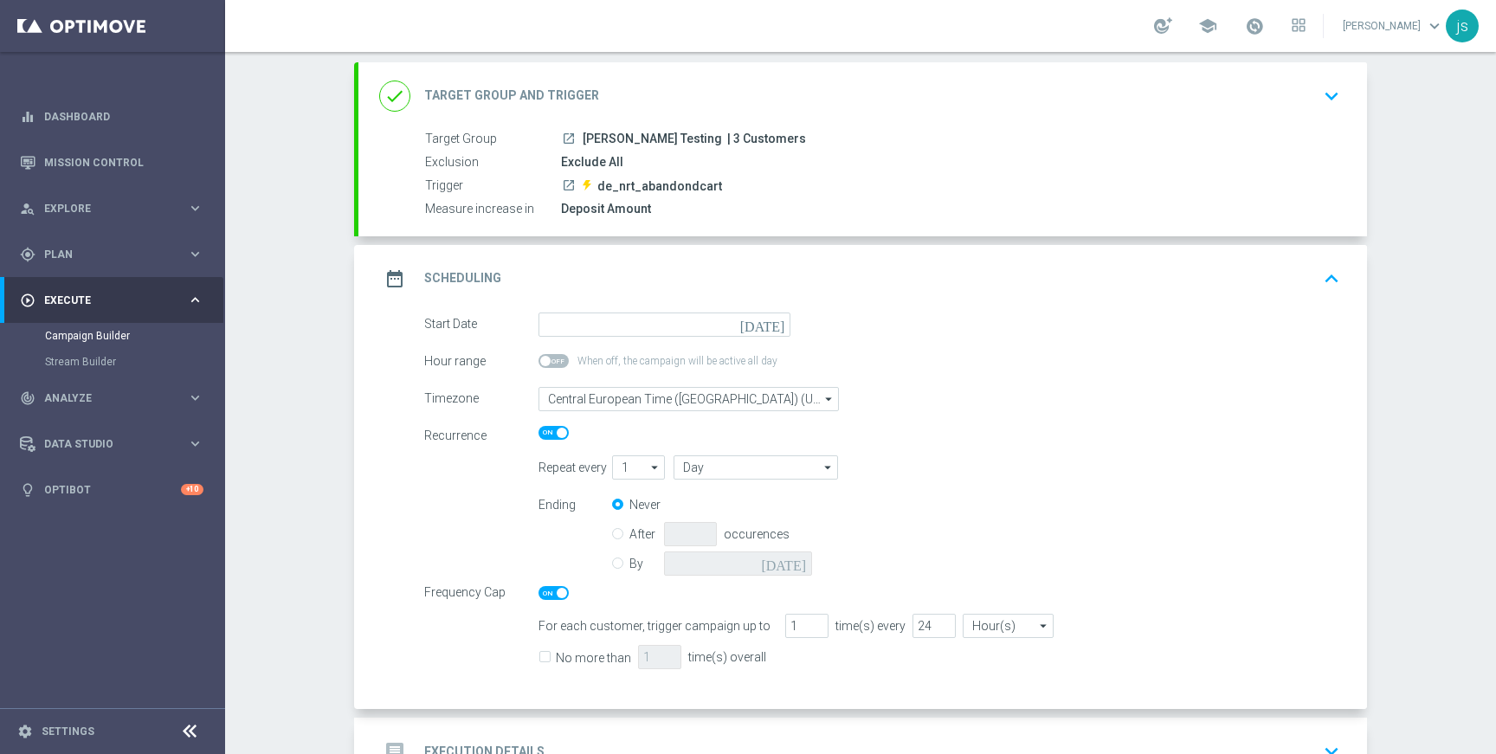
scroll to position [0, 0]
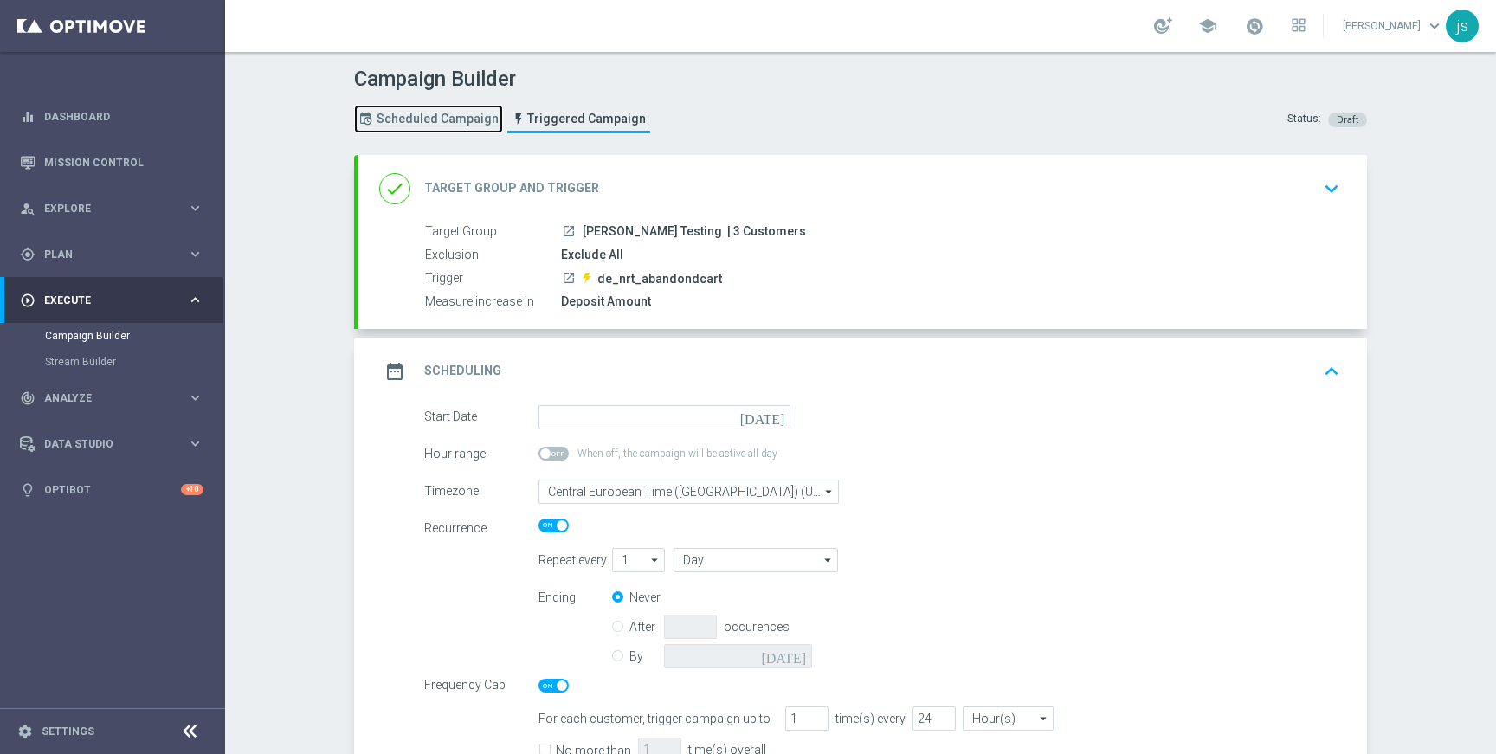
click at [427, 130] on link "Scheduled Campaign" at bounding box center [428, 119] width 149 height 29
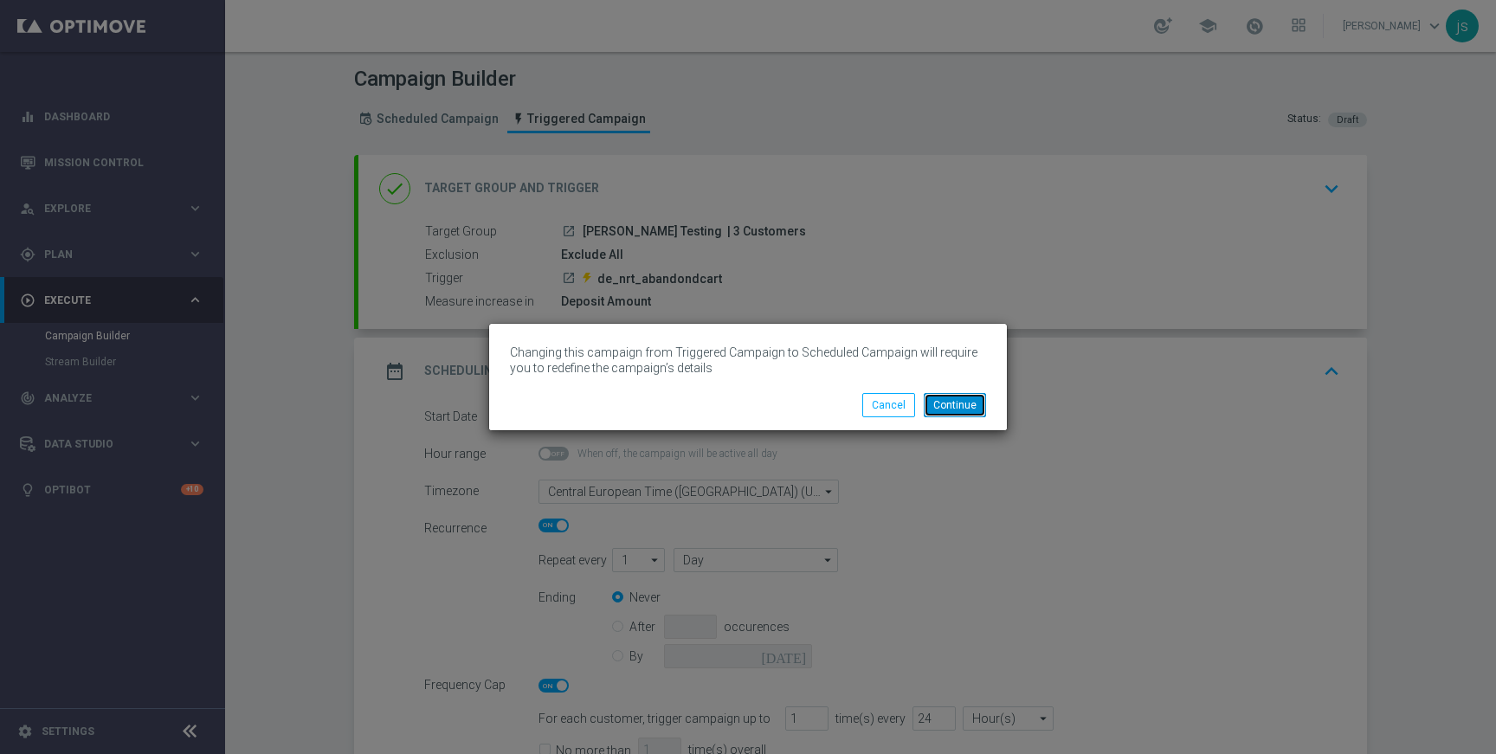
click at [942, 402] on button "Continue" at bounding box center [955, 405] width 62 height 24
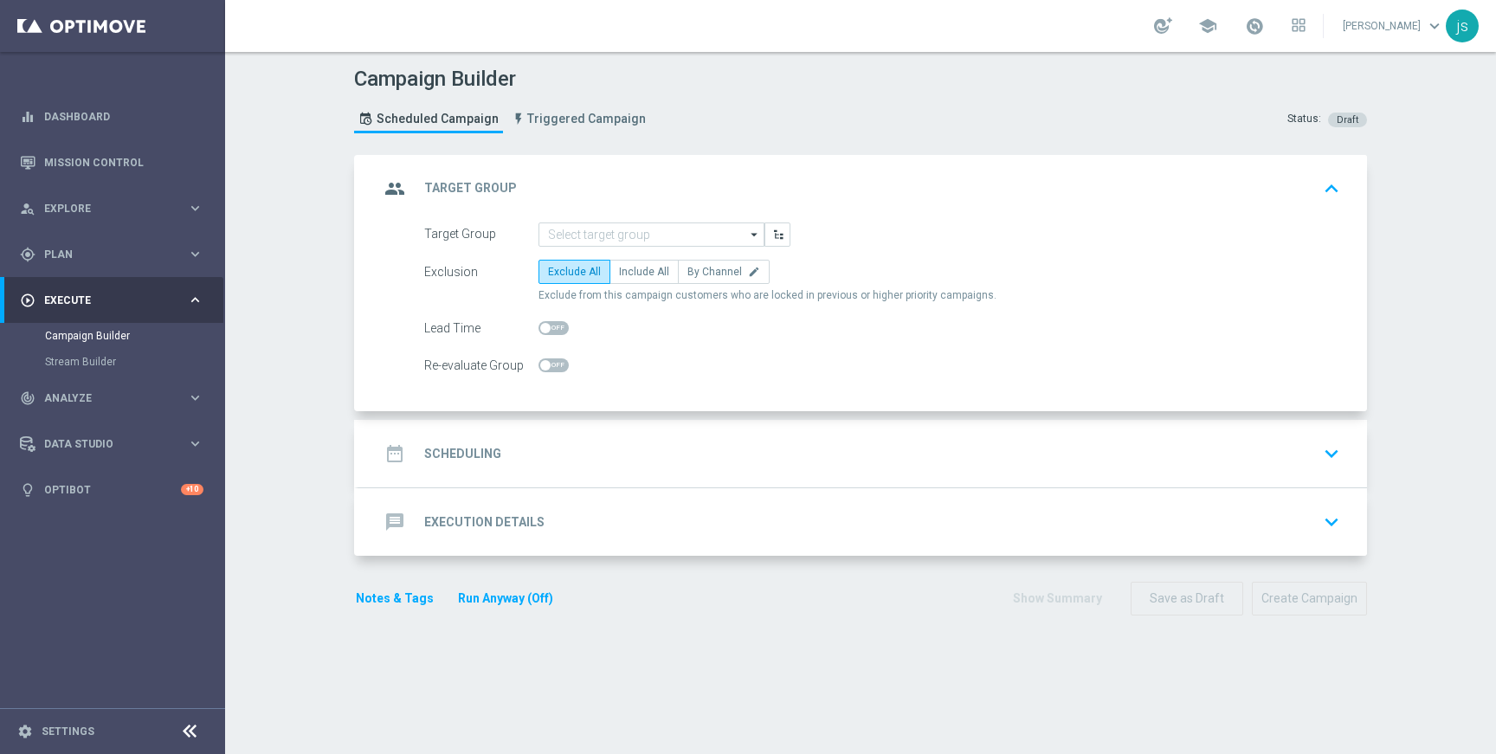
click at [547, 326] on span at bounding box center [553, 328] width 30 height 14
click at [547, 326] on input "checkbox" at bounding box center [553, 328] width 30 height 14
checkbox input "true"
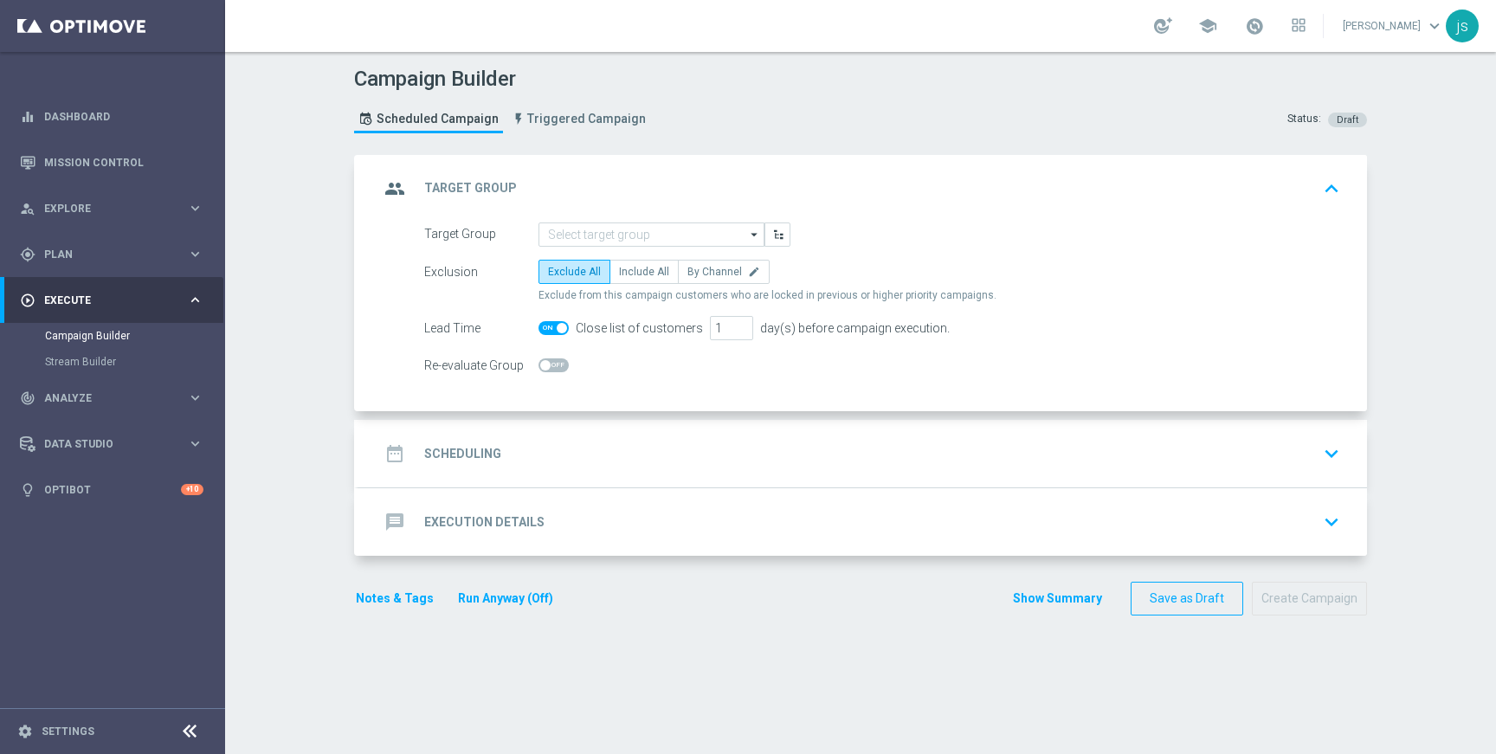
click at [544, 365] on span at bounding box center [553, 365] width 30 height 14
click at [544, 365] on input "checkbox" at bounding box center [553, 365] width 30 height 14
checkbox input "true"
click at [1330, 447] on icon "keyboard_arrow_down" at bounding box center [1331, 454] width 26 height 26
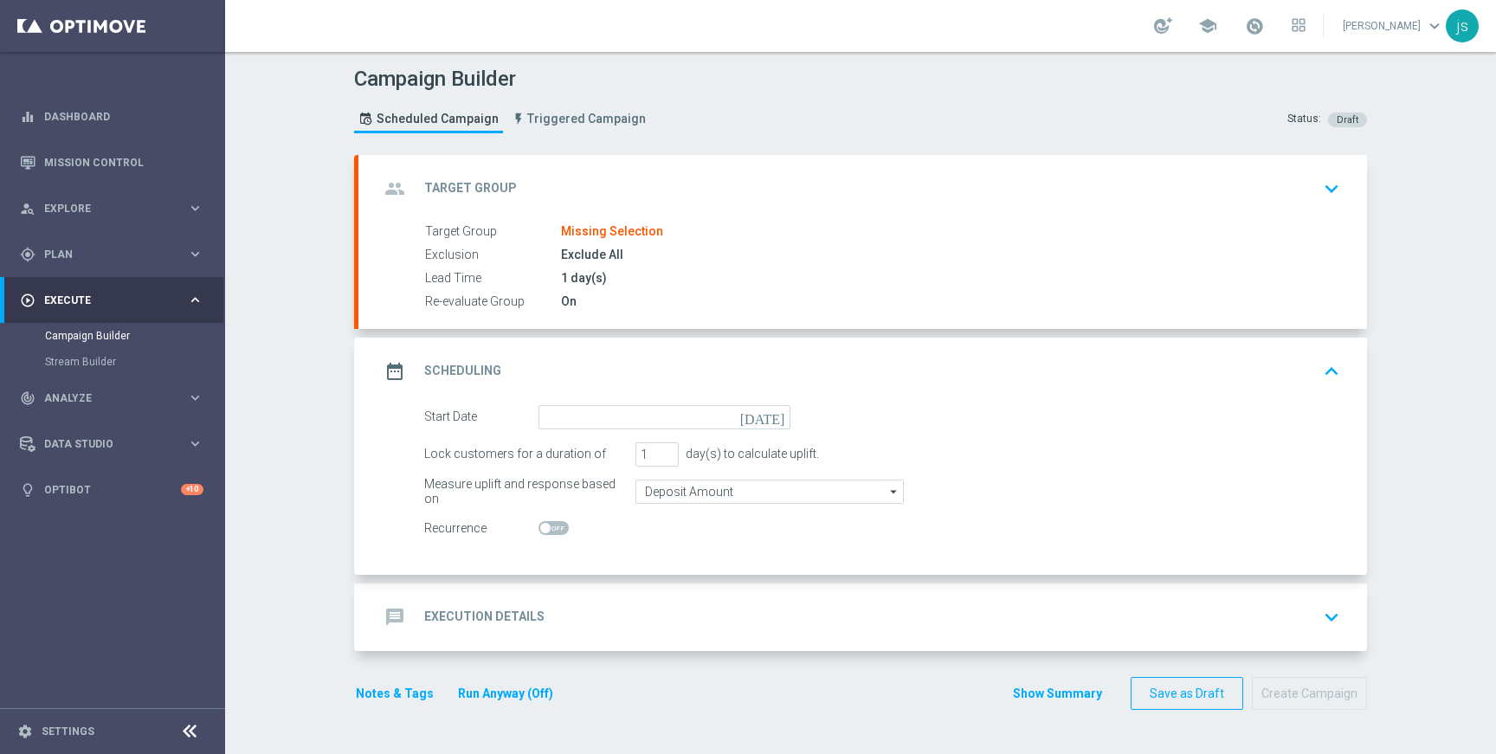
click at [1332, 195] on icon "keyboard_arrow_down" at bounding box center [1331, 189] width 26 height 26
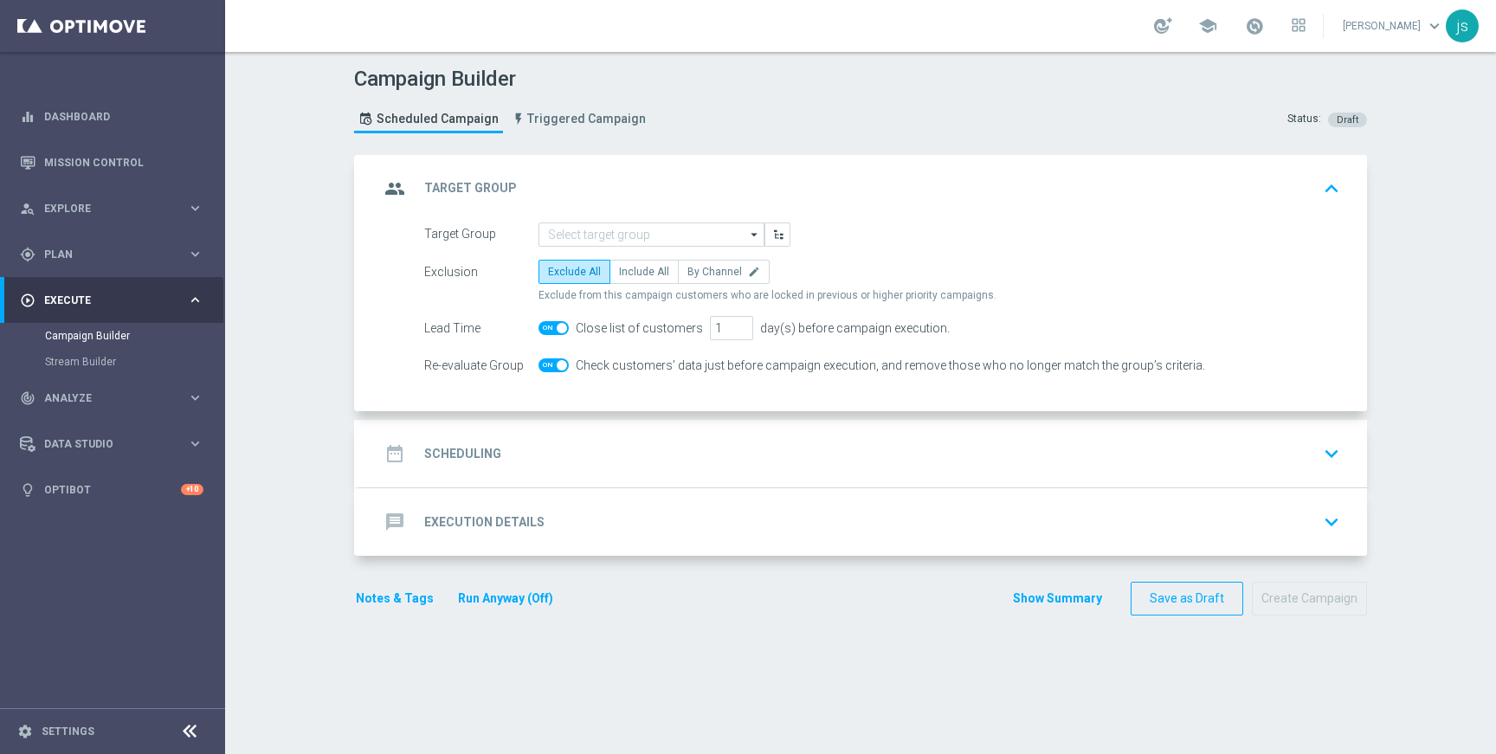
click at [1322, 454] on icon "keyboard_arrow_down" at bounding box center [1331, 454] width 26 height 26
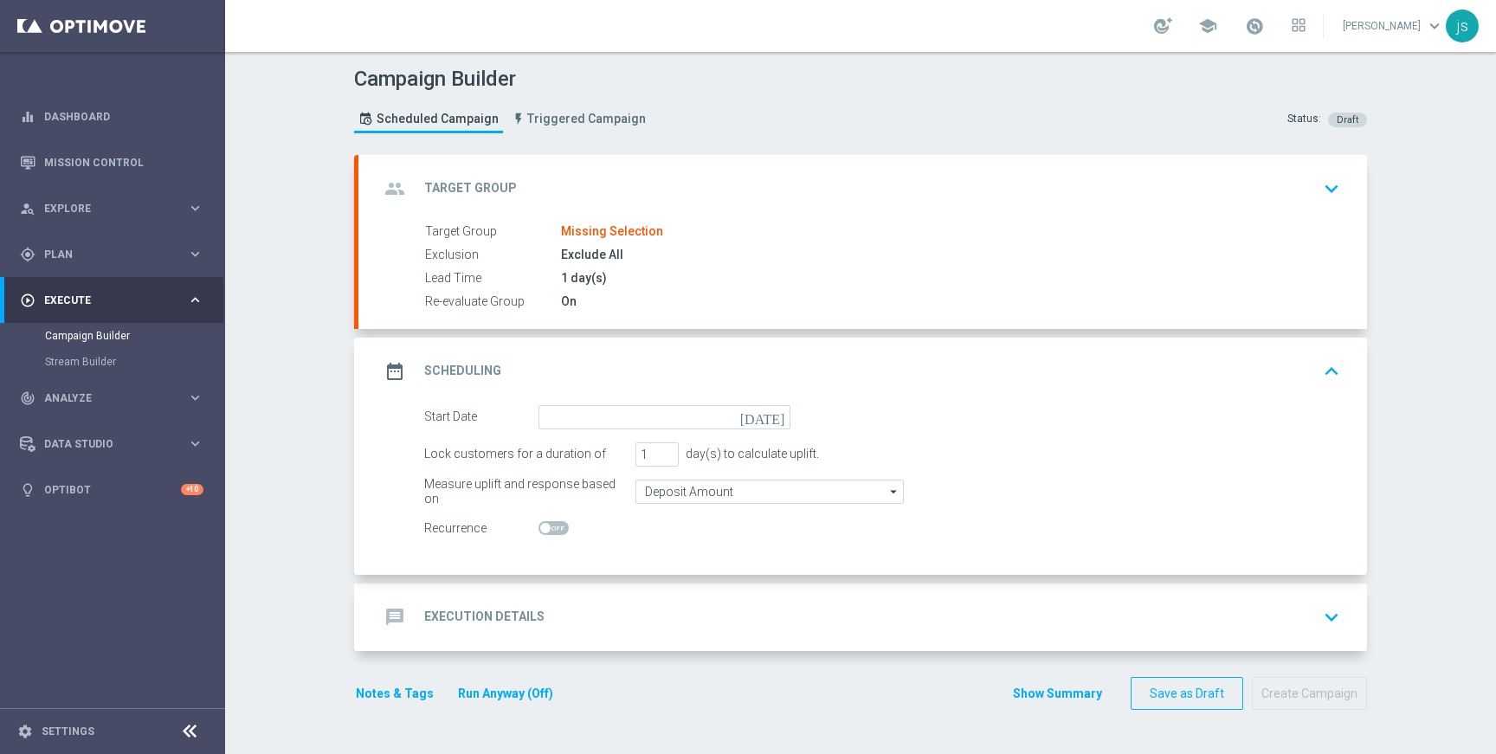
click at [553, 527] on span at bounding box center [553, 528] width 30 height 14
click at [553, 527] on input "checkbox" at bounding box center [553, 528] width 30 height 14
checkbox input "true"
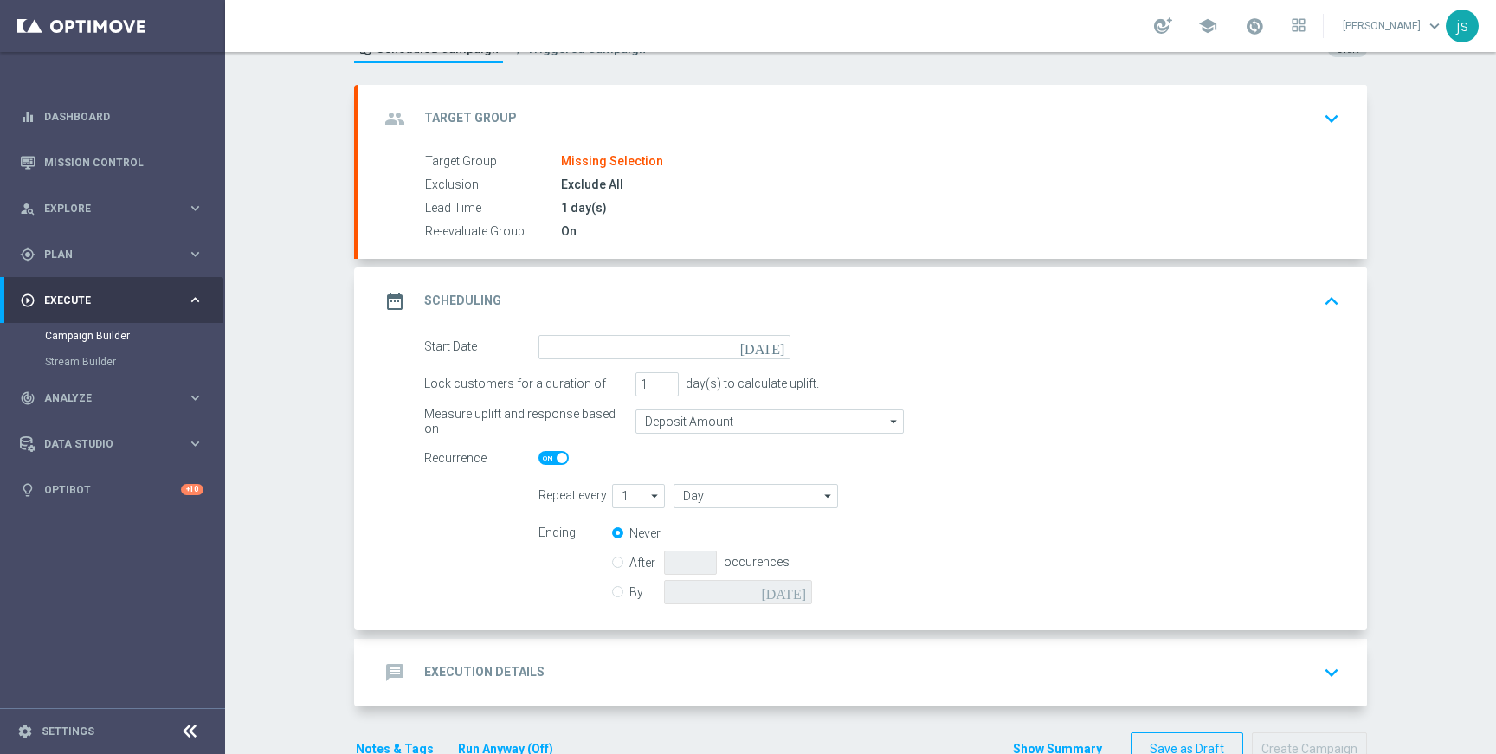
scroll to position [116, 0]
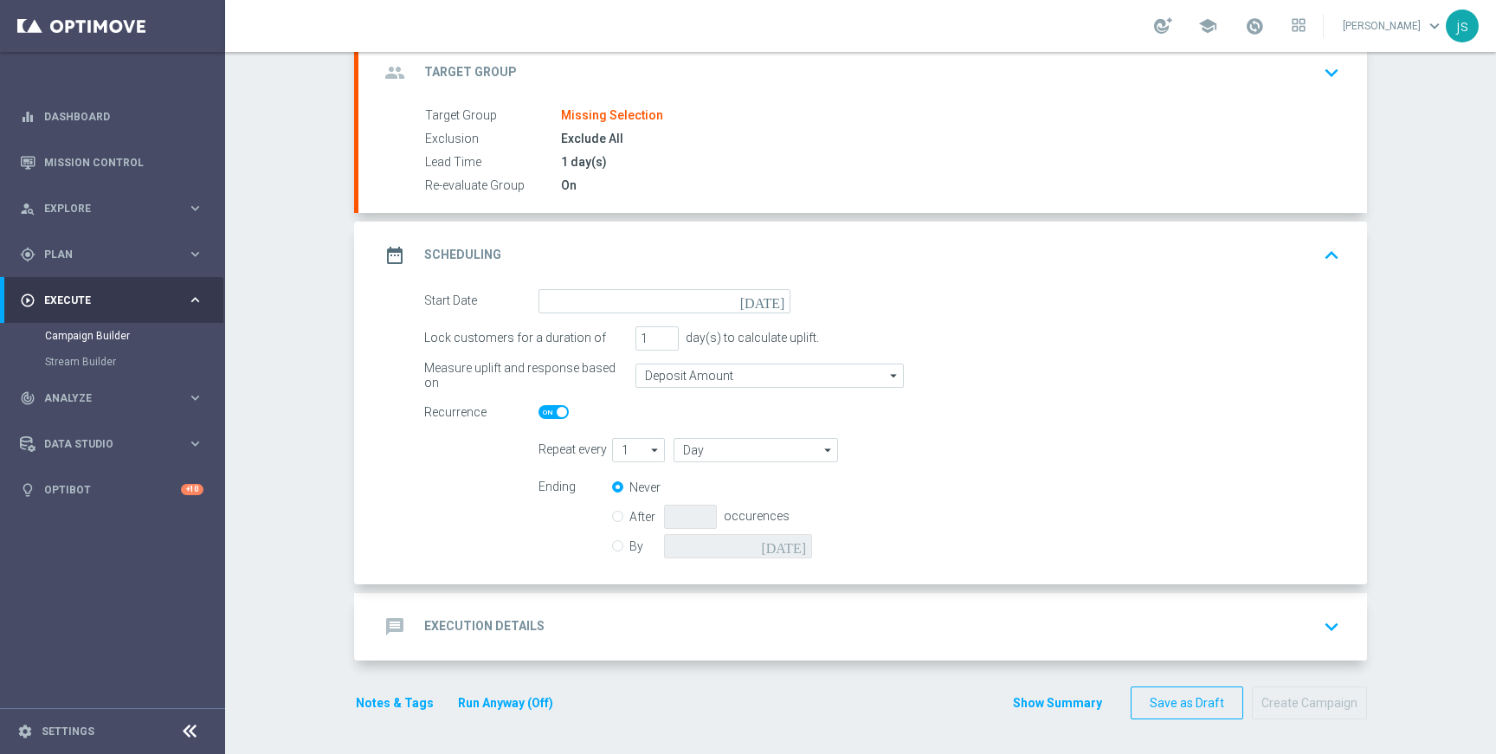
click at [527, 621] on h2 "Execution Details" at bounding box center [484, 626] width 120 height 16
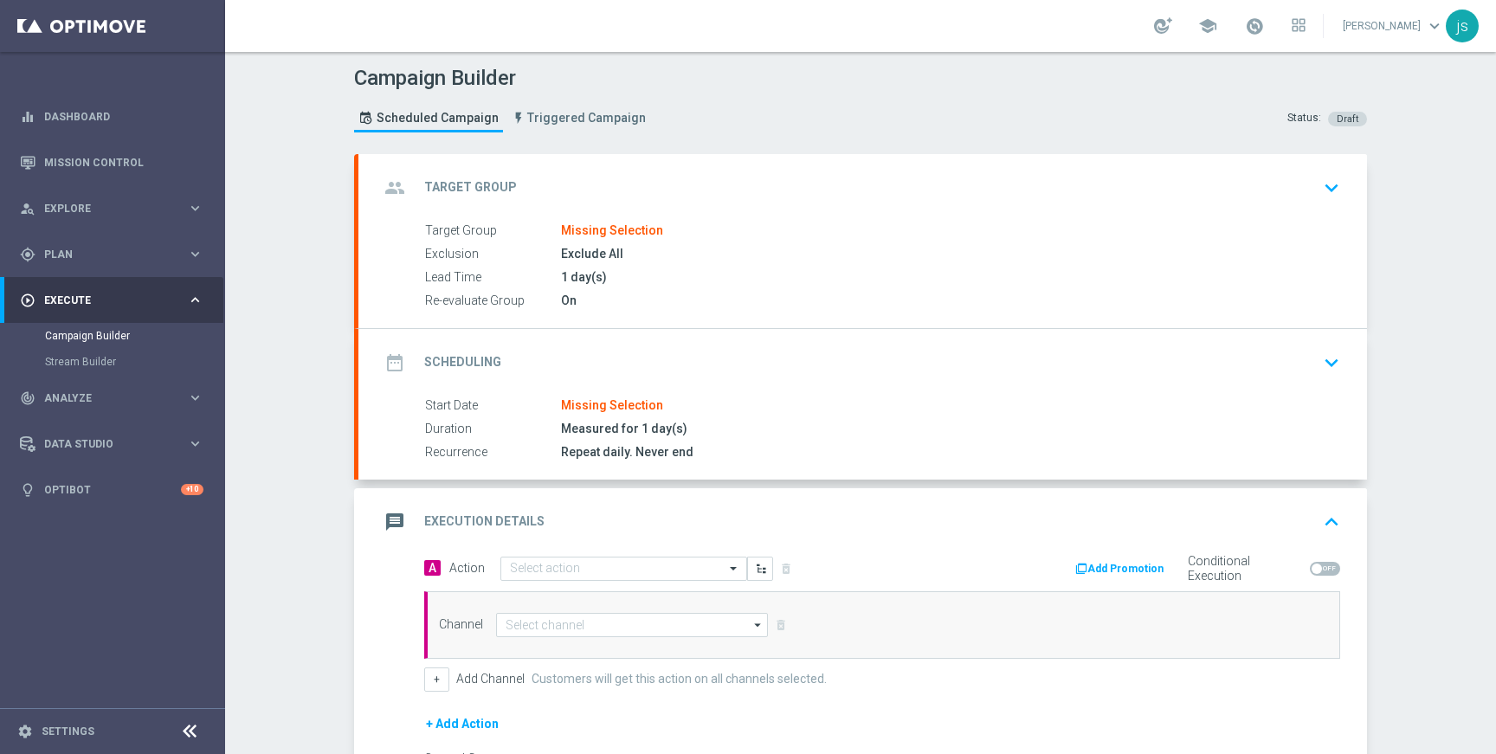
scroll to position [0, 0]
click at [1329, 365] on icon "keyboard_arrow_down" at bounding box center [1331, 364] width 26 height 26
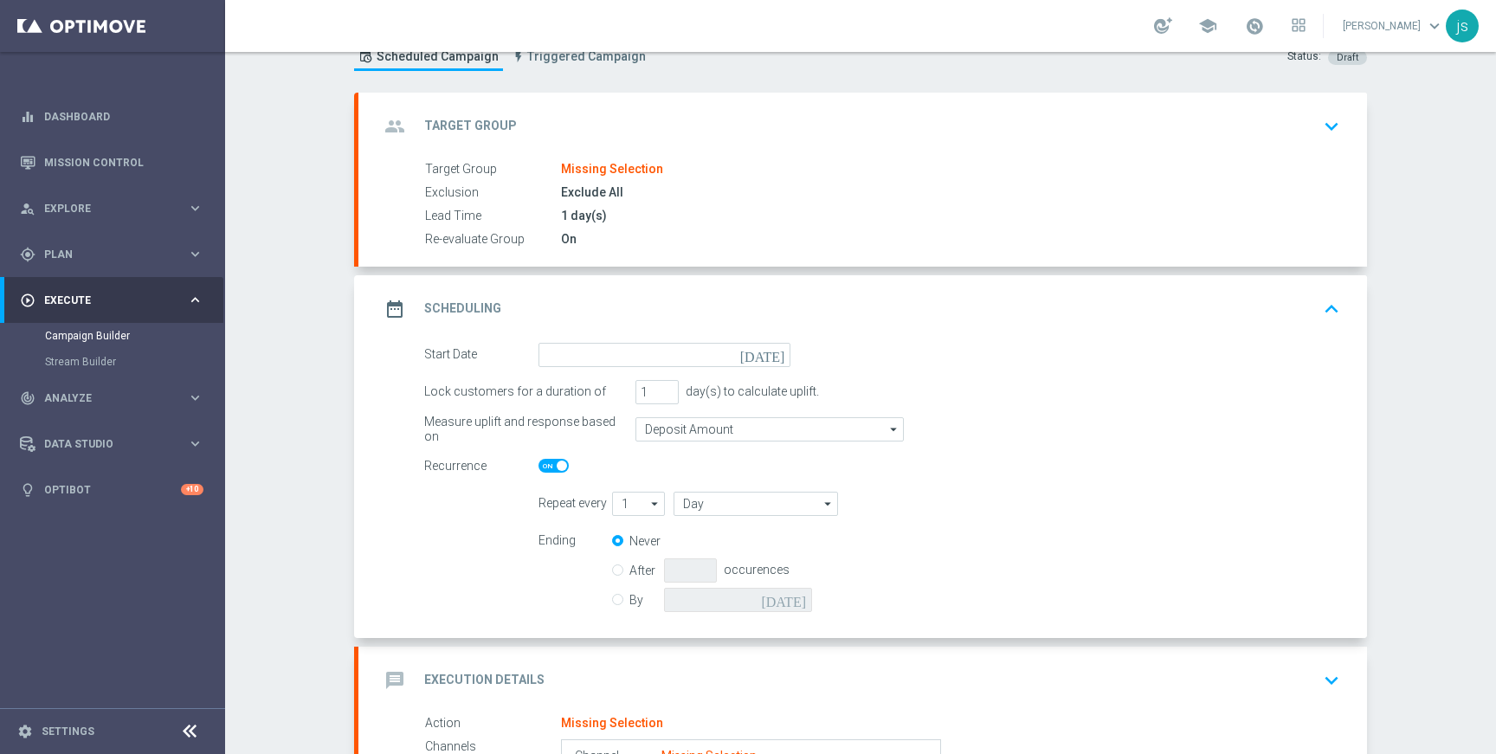
scroll to position [63, 0]
click at [618, 570] on div "After occurences" at bounding box center [722, 570] width 221 height 24
click at [629, 572] on label "After" at bounding box center [646, 570] width 35 height 16
click at [612, 572] on input "After" at bounding box center [617, 566] width 11 height 11
radio input "true"
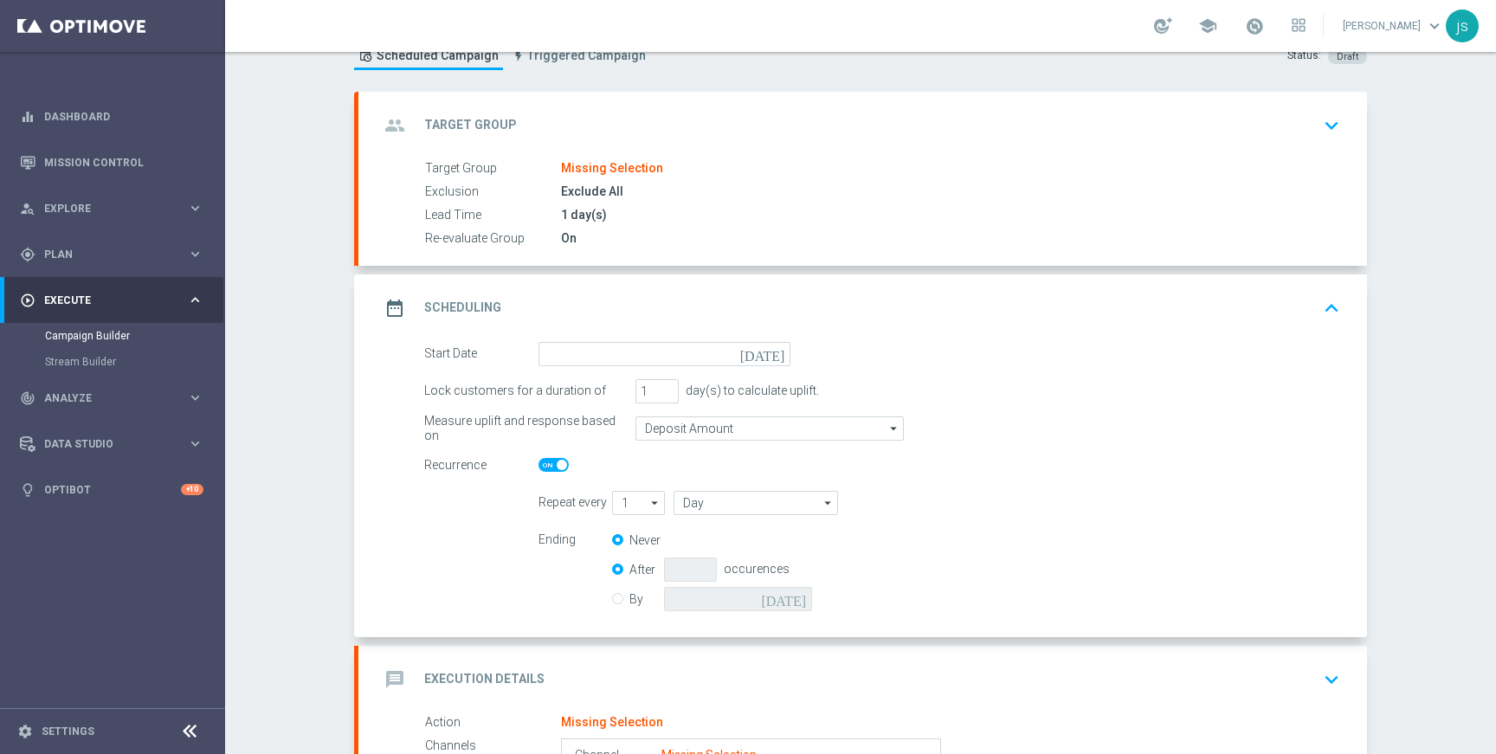
radio input "false"
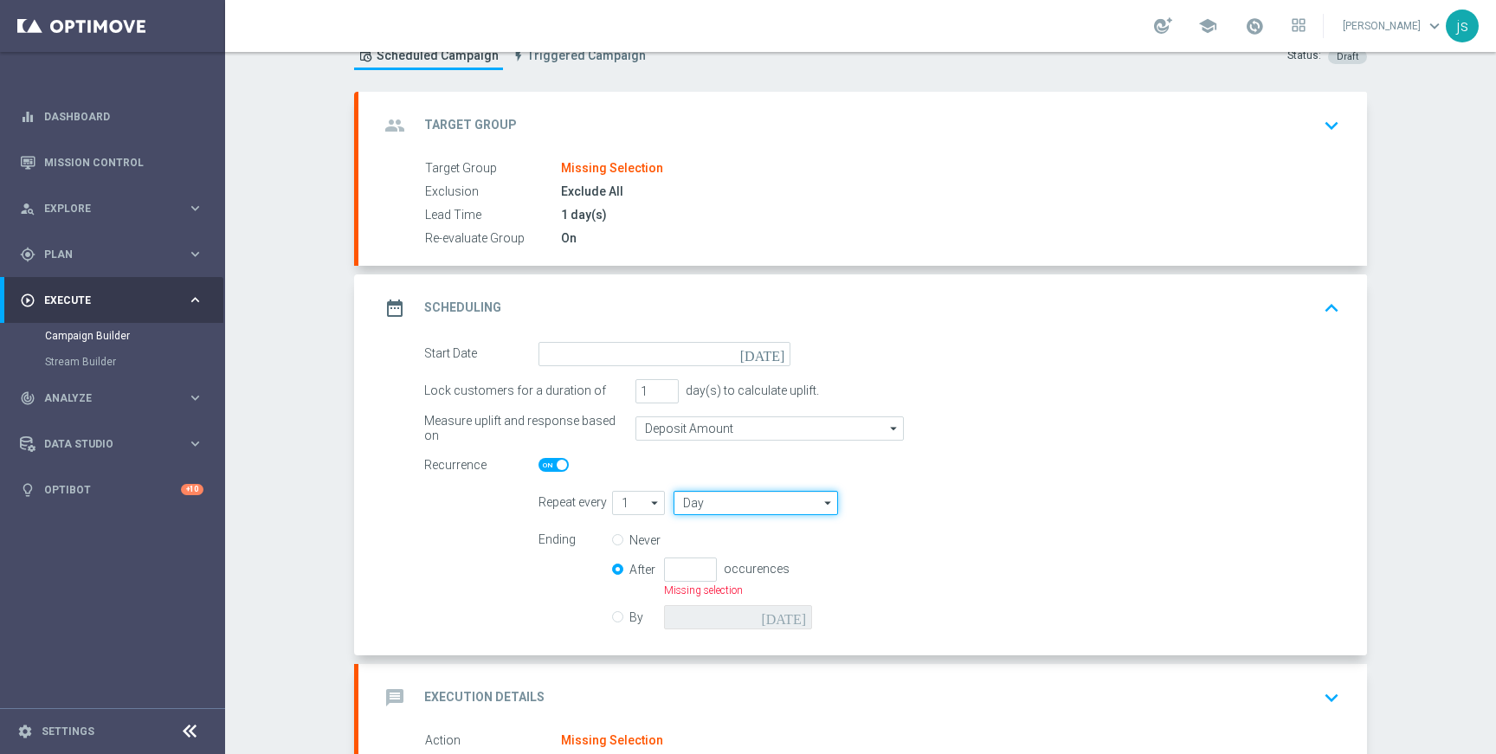
click at [755, 506] on input "Day" at bounding box center [756, 503] width 164 height 24
click at [1004, 444] on form "Start Date [DATE] Lock customers for a duration of 1 day(s) to calculate uplift…" at bounding box center [882, 488] width 916 height 293
type input "Day"
click at [286, 433] on div "Campaign Builder Scheduled Campaign Triggered Campaign Status: Draft group Targ…" at bounding box center [860, 403] width 1271 height 702
click at [294, 433] on div "Campaign Builder Scheduled Campaign Triggered Campaign Status: Draft group Targ…" at bounding box center [860, 403] width 1271 height 702
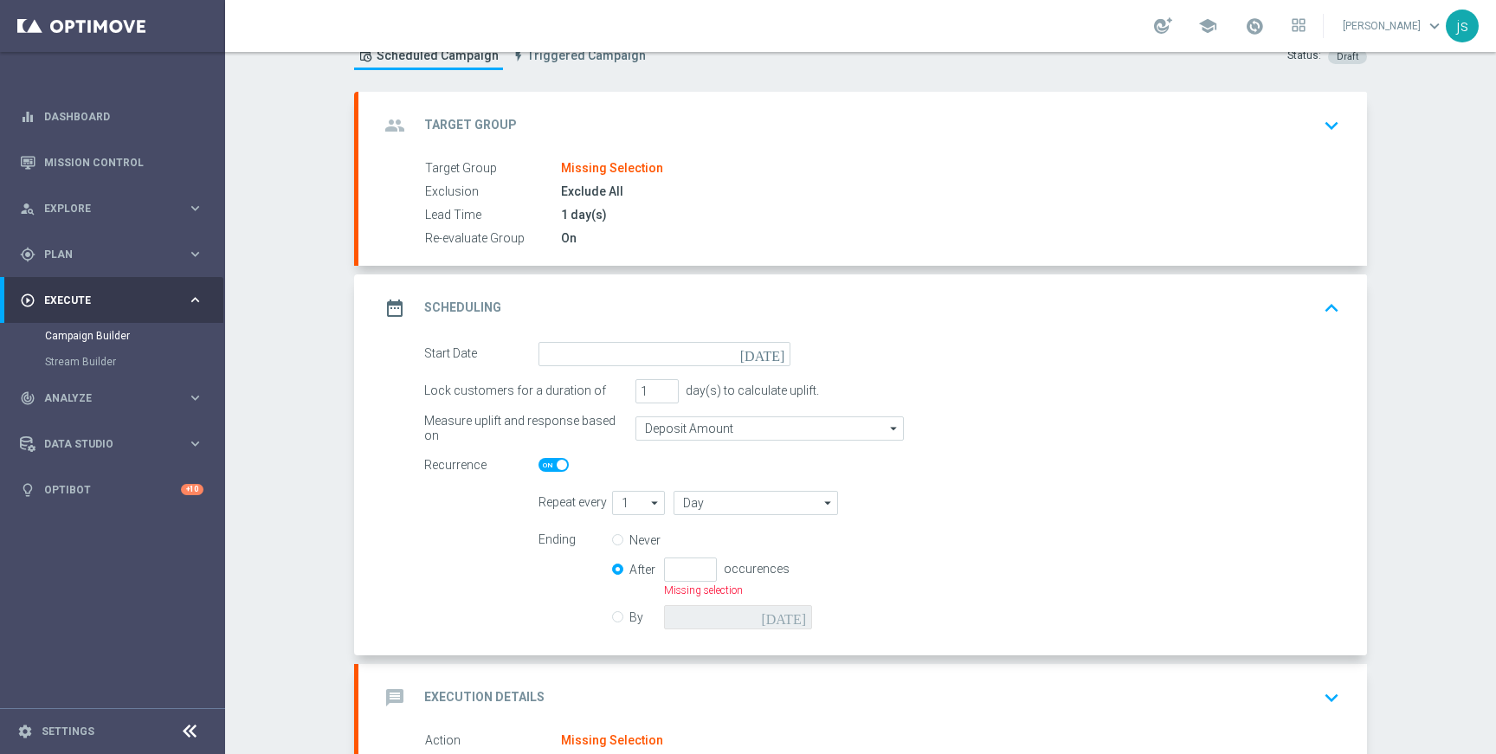
click at [293, 452] on div "Campaign Builder Scheduled Campaign Triggered Campaign Status: Draft group Targ…" at bounding box center [860, 403] width 1271 height 702
click at [287, 447] on div "Campaign Builder Scheduled Campaign Triggered Campaign Status: Draft group Targ…" at bounding box center [860, 403] width 1271 height 702
click at [289, 375] on div "Campaign Builder Scheduled Campaign Triggered Campaign Status: Draft group Targ…" at bounding box center [860, 403] width 1271 height 702
click at [285, 377] on div "Campaign Builder Scheduled Campaign Triggered Campaign Status: Draft group Targ…" at bounding box center [860, 403] width 1271 height 702
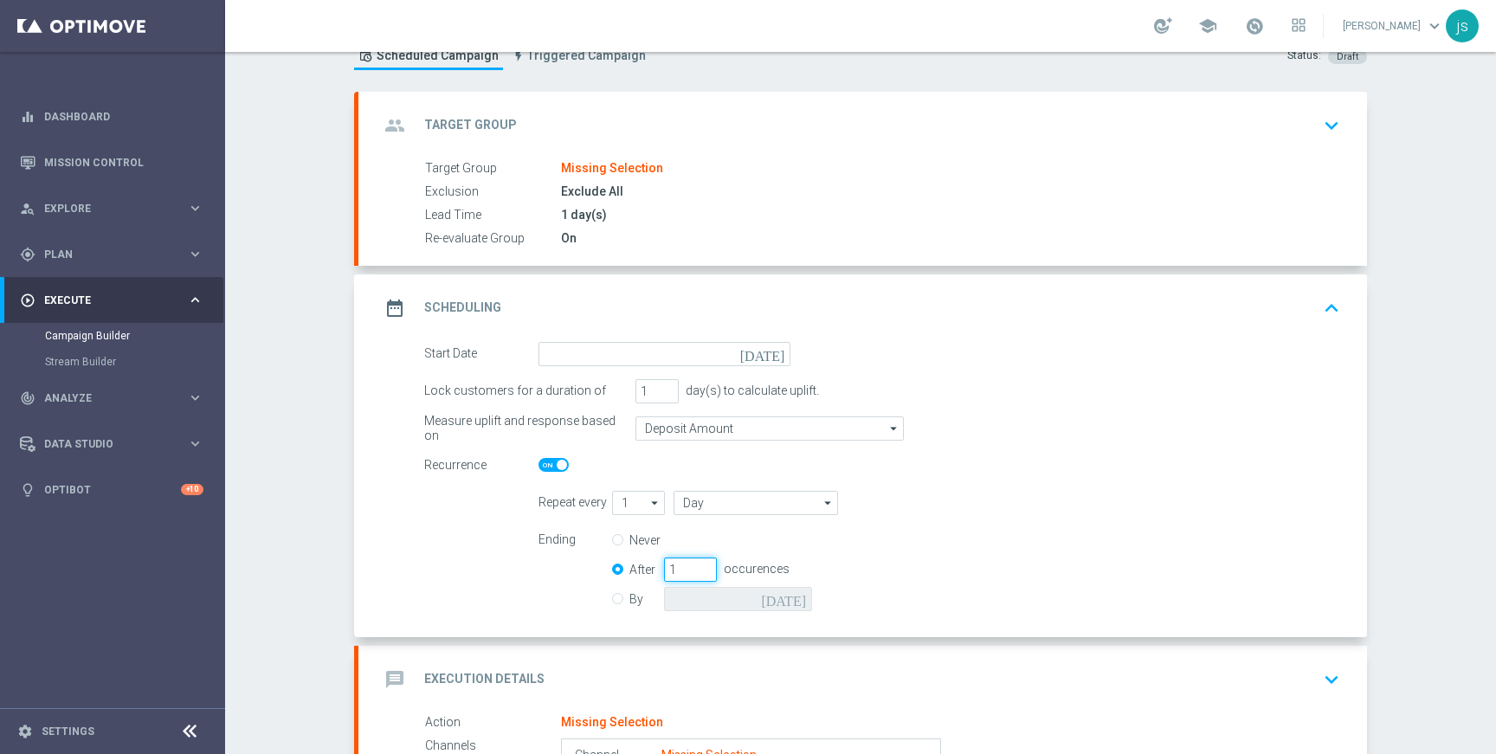
click at [694, 564] on input "1" at bounding box center [690, 570] width 53 height 24
click at [694, 564] on input "2" at bounding box center [690, 570] width 53 height 24
type input "3"
click at [694, 564] on input "3" at bounding box center [690, 570] width 53 height 24
click at [1017, 461] on div "Recurrence" at bounding box center [882, 466] width 942 height 24
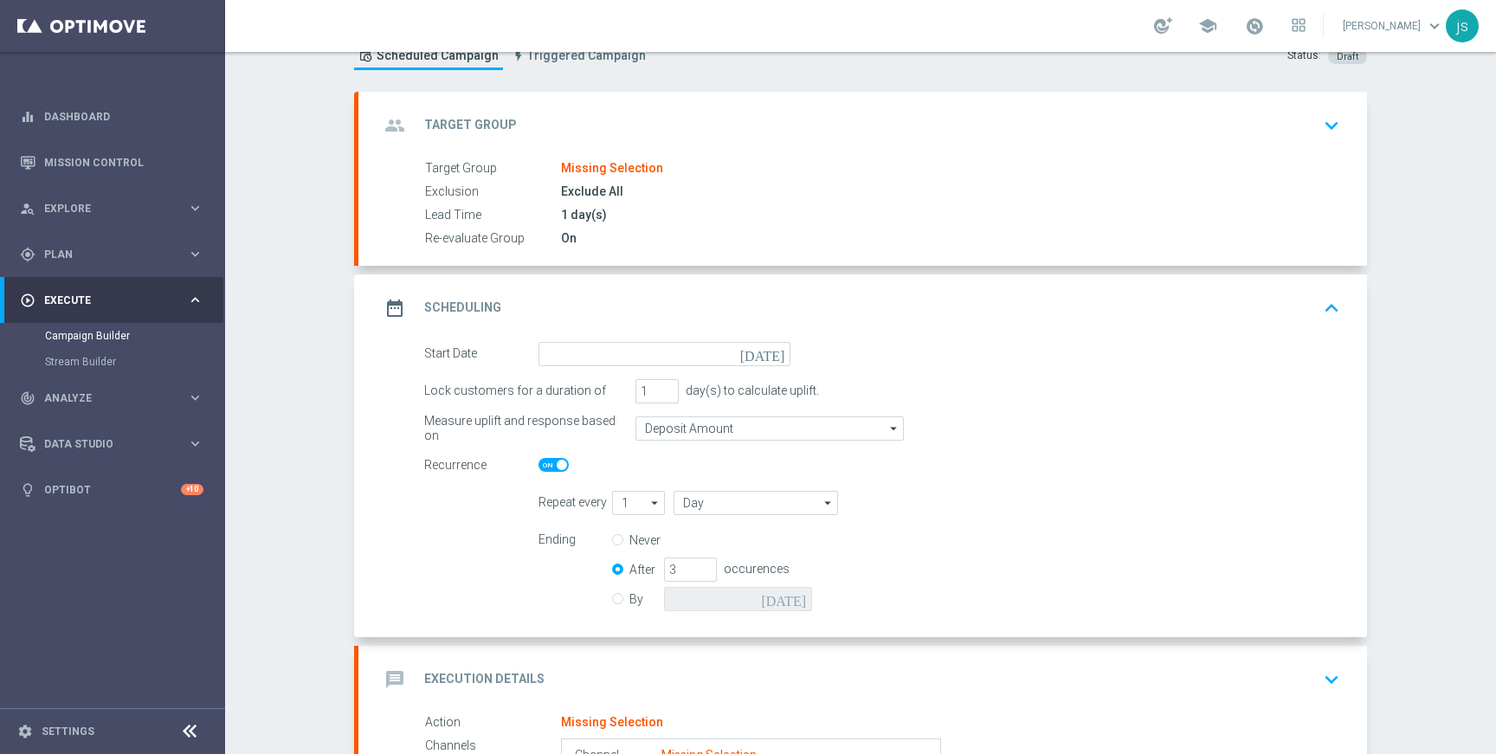
click at [1406, 300] on div "Campaign Builder Scheduled Campaign Triggered Campaign Status: Draft group Targ…" at bounding box center [860, 403] width 1271 height 702
click at [1405, 421] on div "Campaign Builder Scheduled Campaign Triggered Campaign Status: Draft group Targ…" at bounding box center [860, 403] width 1271 height 702
click at [1417, 433] on div "Campaign Builder Scheduled Campaign Triggered Campaign Status: Draft group Targ…" at bounding box center [860, 403] width 1271 height 702
click at [457, 551] on form "Start Date [DATE] Lock customers for a duration of 1 day(s) to calculate uplift…" at bounding box center [882, 479] width 916 height 274
click at [276, 427] on div "Campaign Builder Scheduled Campaign Triggered Campaign Status: Draft group Targ…" at bounding box center [860, 403] width 1271 height 702
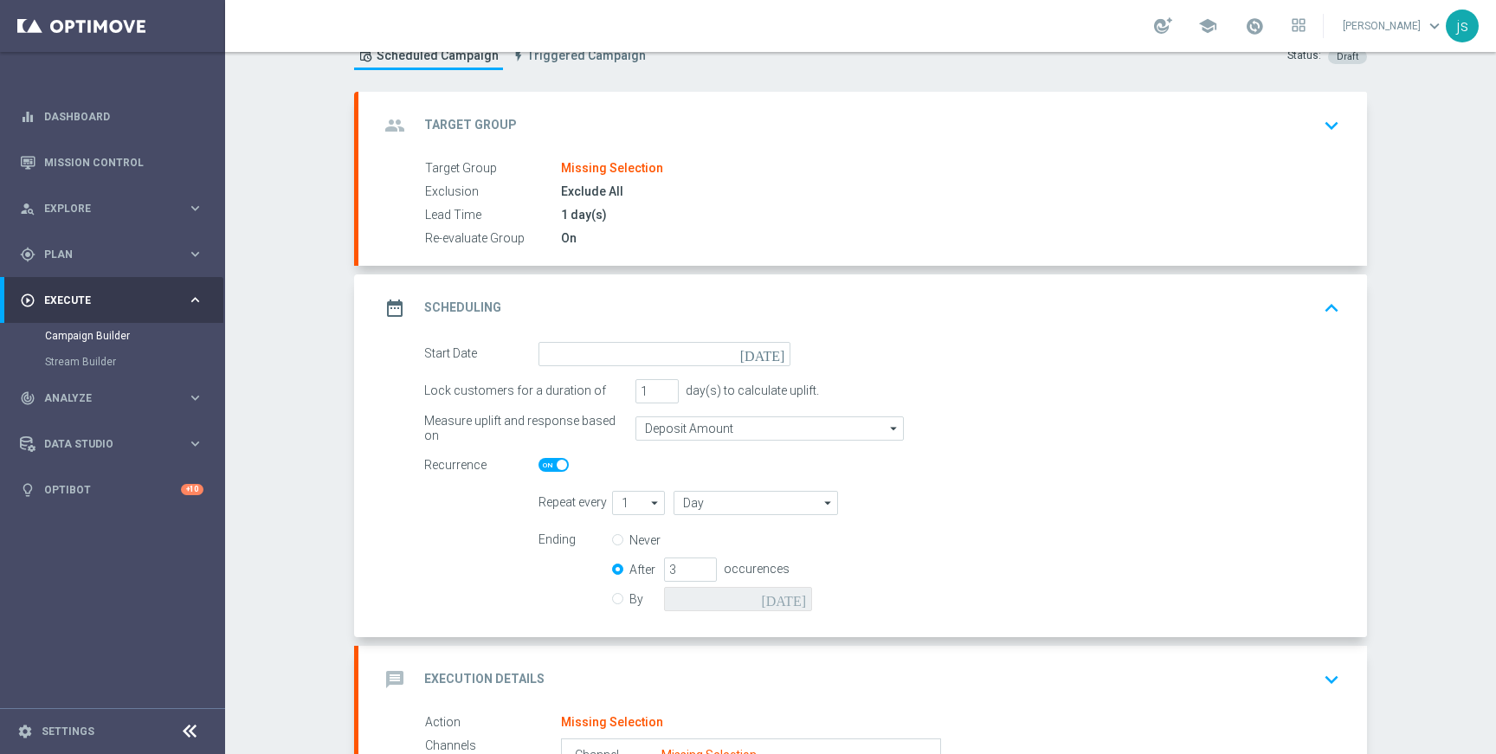
click at [278, 444] on div "Campaign Builder Scheduled Campaign Triggered Campaign Status: Draft group Targ…" at bounding box center [860, 403] width 1271 height 702
click at [281, 454] on div "Campaign Builder Scheduled Campaign Triggered Campaign Status: Draft group Targ…" at bounding box center [860, 403] width 1271 height 702
click at [284, 425] on div "Campaign Builder Scheduled Campaign Triggered Campaign Status: Draft group Targ…" at bounding box center [860, 403] width 1271 height 702
click at [1092, 476] on div "Recurrence" at bounding box center [882, 466] width 942 height 24
click at [290, 410] on div "Campaign Builder Scheduled Campaign Triggered Campaign Status: Draft group Targ…" at bounding box center [860, 403] width 1271 height 702
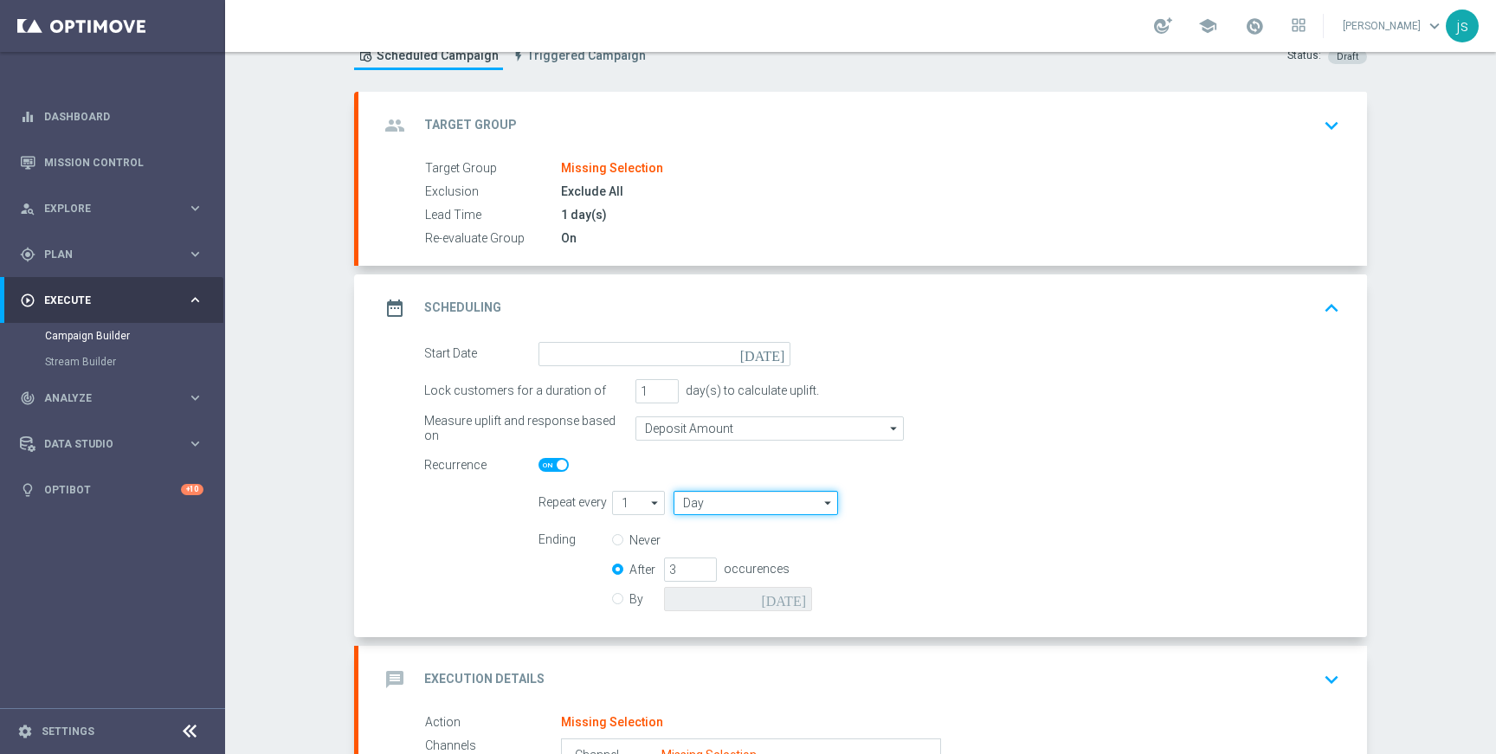
click at [729, 499] on input "Day" at bounding box center [756, 503] width 164 height 24
click at [689, 565] on div "Week" at bounding box center [751, 555] width 154 height 26
type input "Week"
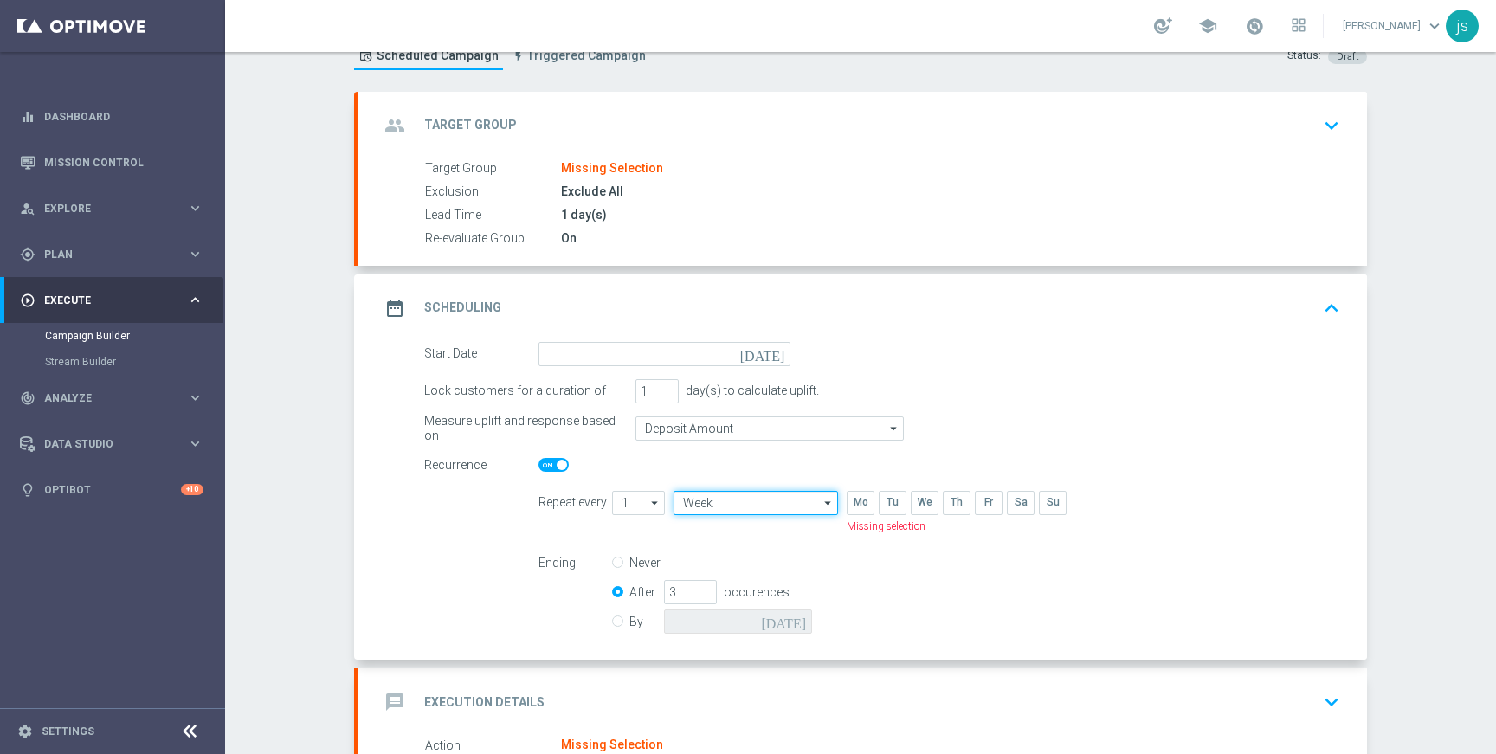
click at [775, 497] on input "Week" at bounding box center [756, 503] width 164 height 24
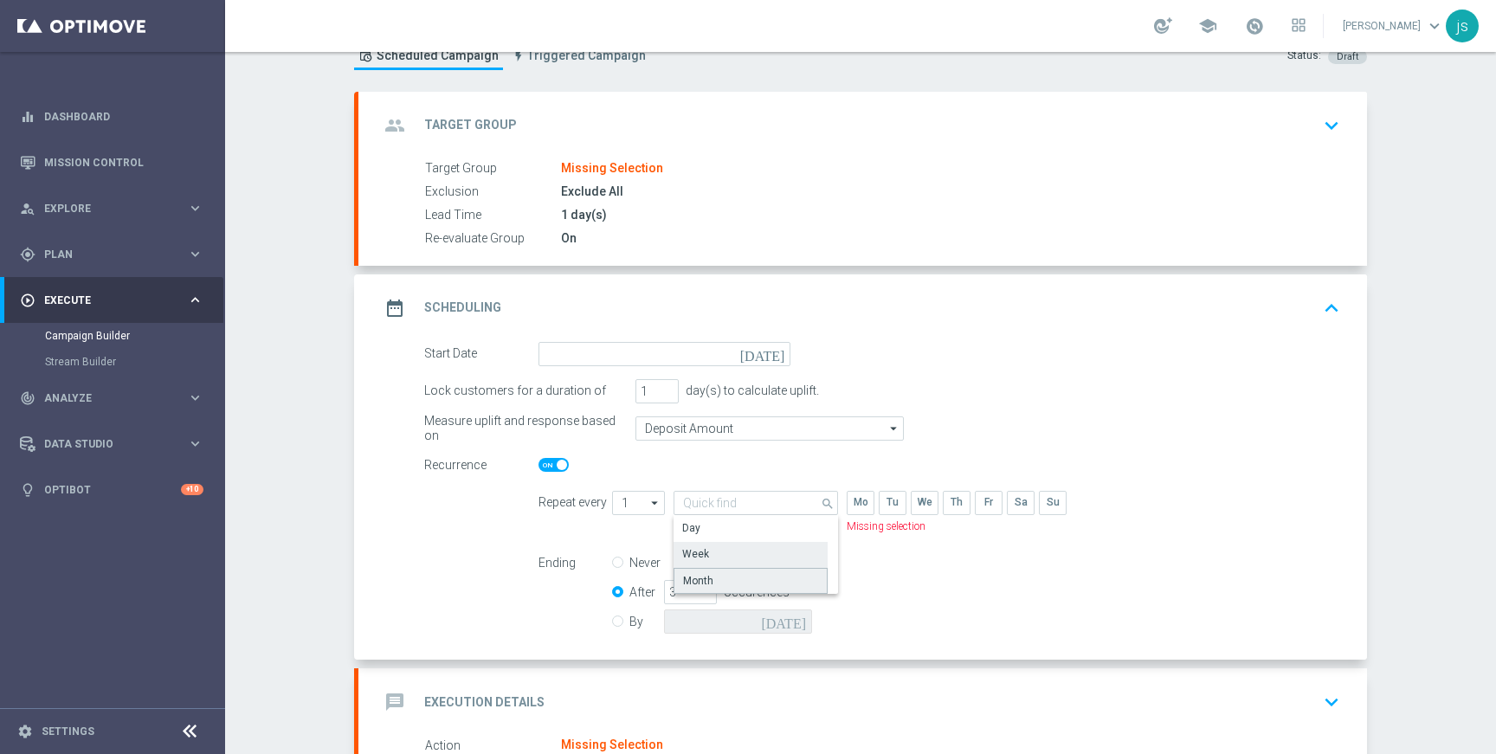
click at [713, 578] on div "Month" at bounding box center [751, 581] width 154 height 26
type input "Month"
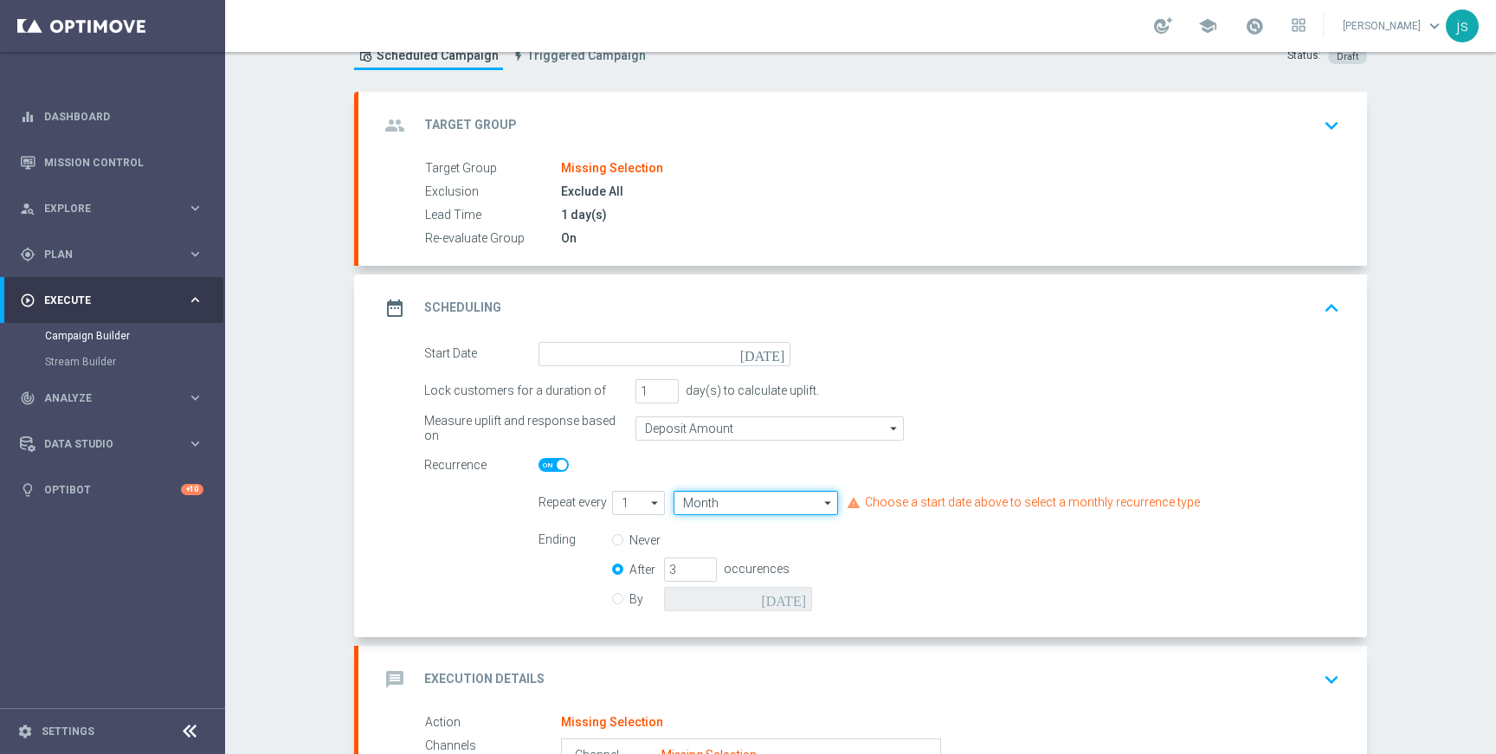
click at [782, 504] on input "Month" at bounding box center [756, 503] width 164 height 24
click at [706, 545] on div "Week" at bounding box center [751, 554] width 154 height 24
type input "Week"
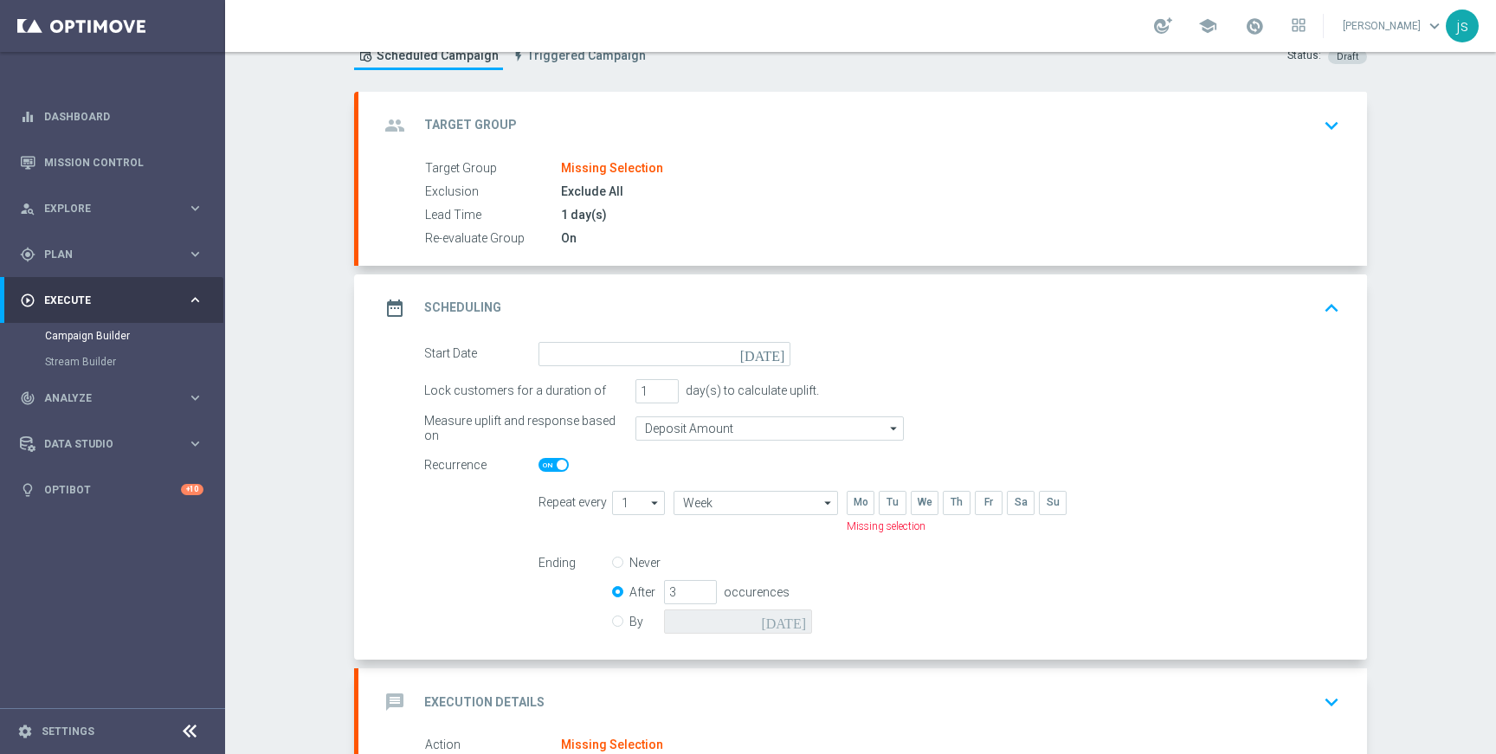
click at [1205, 496] on div "Repeat every 1 1 arrow_drop_down Show Selected 0 of NaN 1" at bounding box center [939, 515] width 828 height 48
click at [687, 503] on input "Week" at bounding box center [756, 503] width 164 height 24
click at [797, 459] on div "Recurrence" at bounding box center [882, 466] width 942 height 24
type input "Week"
click at [1015, 390] on div "Lock customers for a duration of 1 day(s) to calculate uplift." at bounding box center [882, 391] width 942 height 24
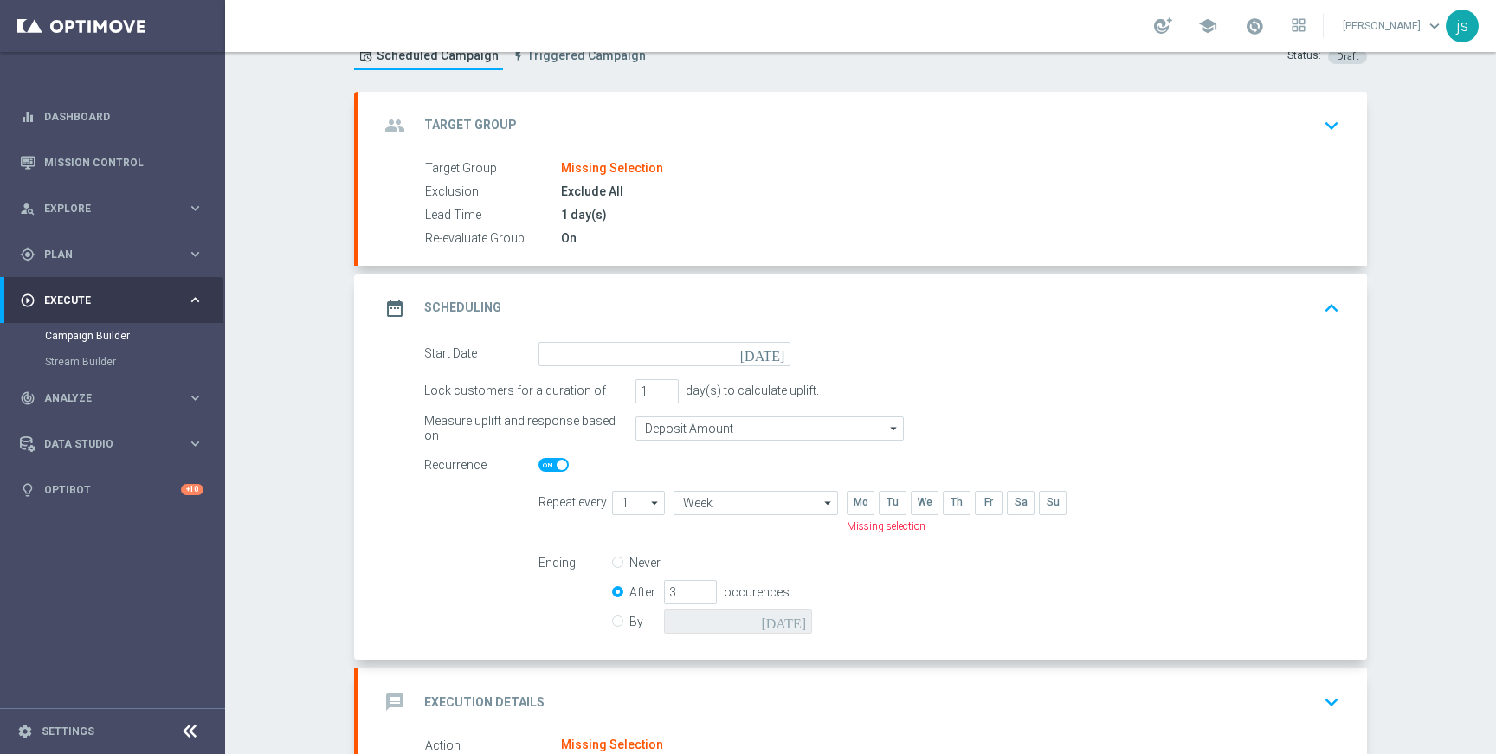
click at [436, 571] on form "Start Date [DATE] Lock customers for a duration of 1 day(s) to calculate uplift…" at bounding box center [882, 491] width 916 height 298
click at [1033, 66] on div "Campaign Builder Scheduled Campaign Triggered Campaign Status: Draft" at bounding box center [860, 39] width 1039 height 80
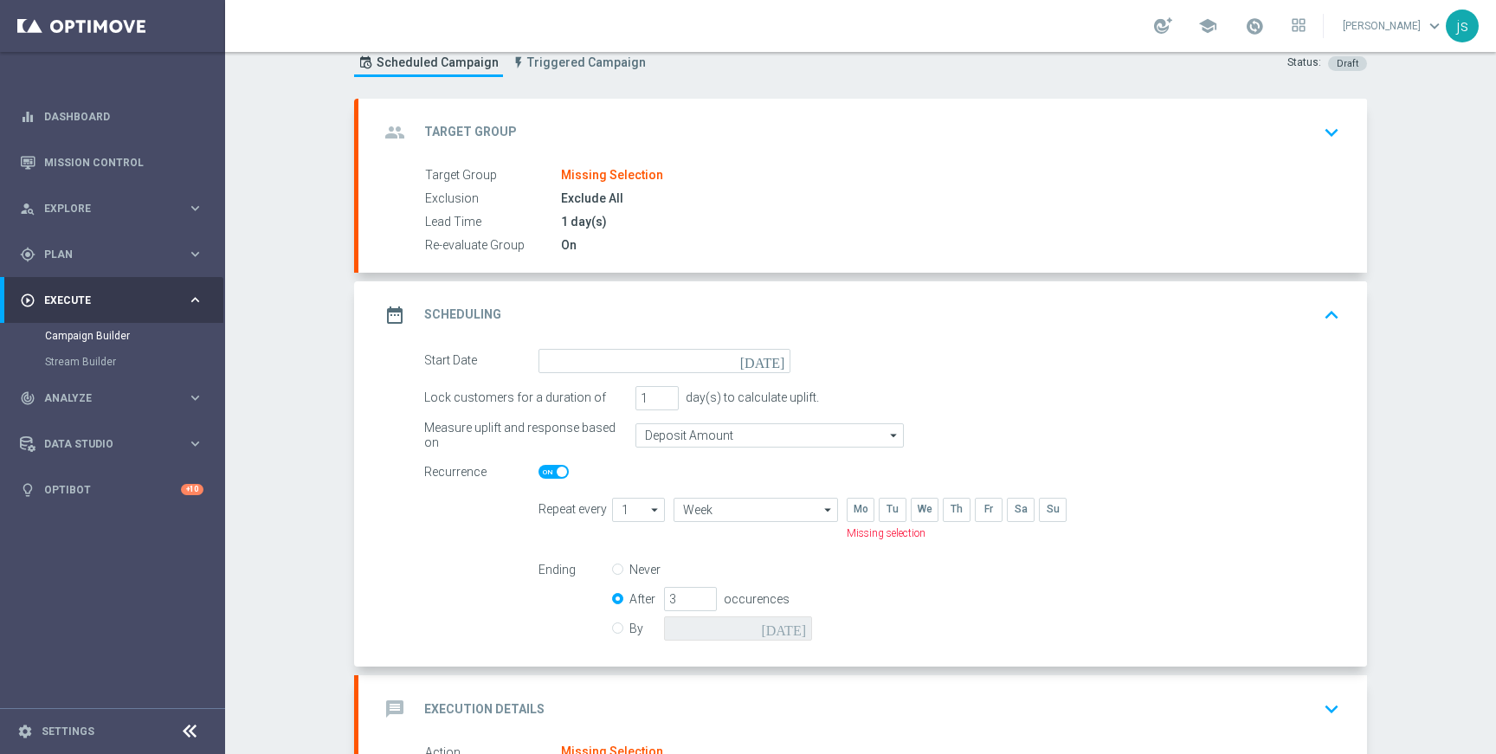
scroll to position [57, 0]
click at [293, 420] on div "Campaign Builder Scheduled Campaign Triggered Campaign Status: Draft group Targ…" at bounding box center [860, 403] width 1271 height 702
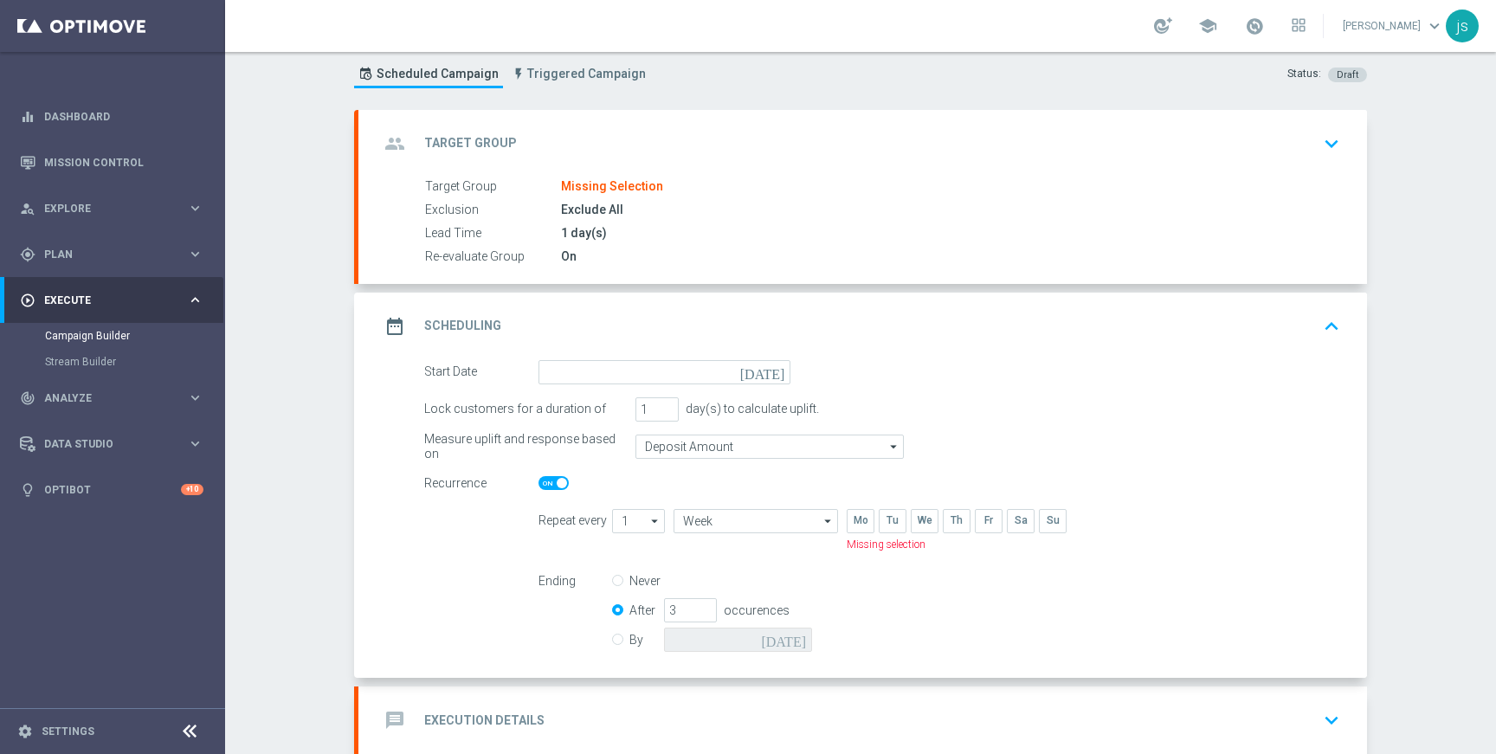
scroll to position [48, 0]
click at [1454, 351] on div "Campaign Builder Scheduled Campaign Triggered Campaign Status: Draft group Targ…" at bounding box center [860, 403] width 1271 height 702
